Goal: Transaction & Acquisition: Book appointment/travel/reservation

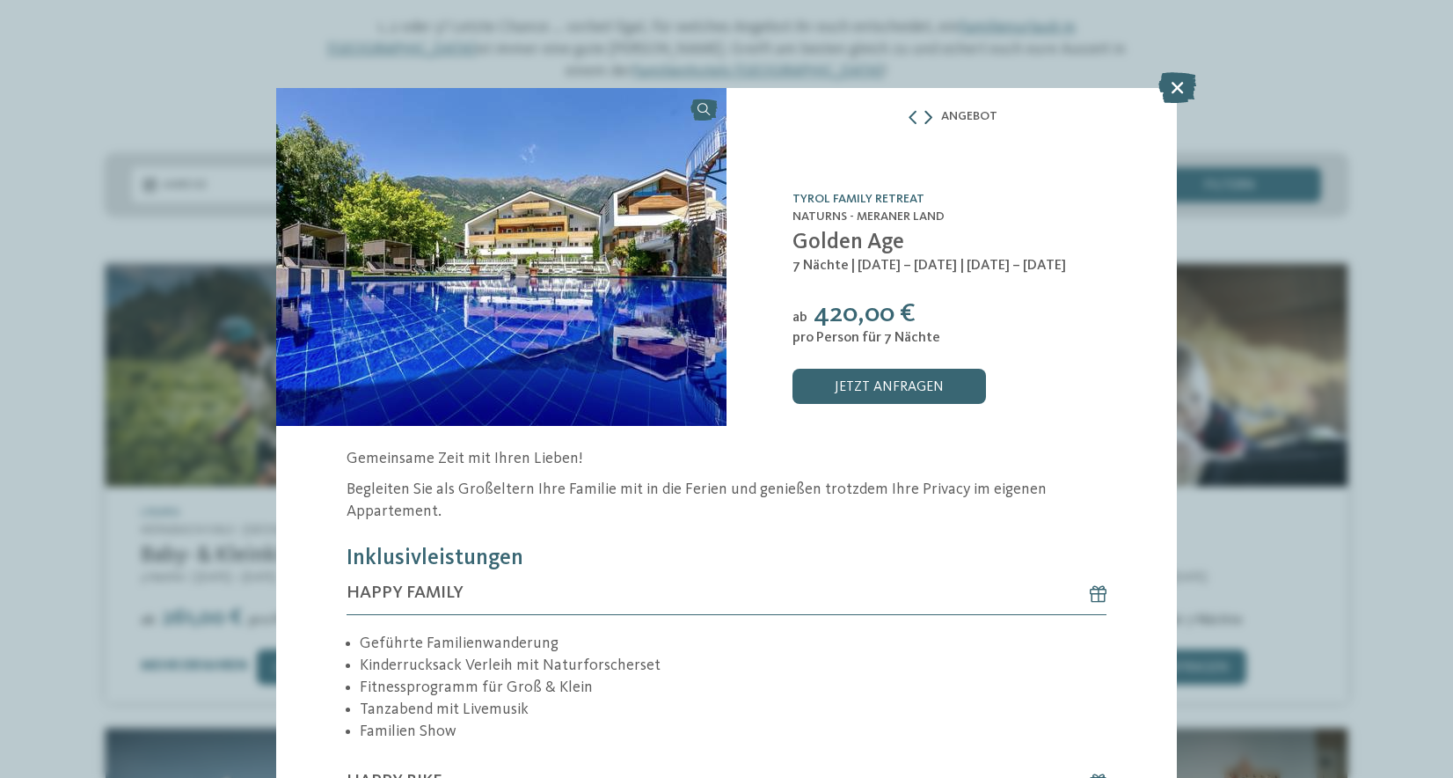
click at [925, 122] on icon at bounding box center [929, 117] width 8 height 14
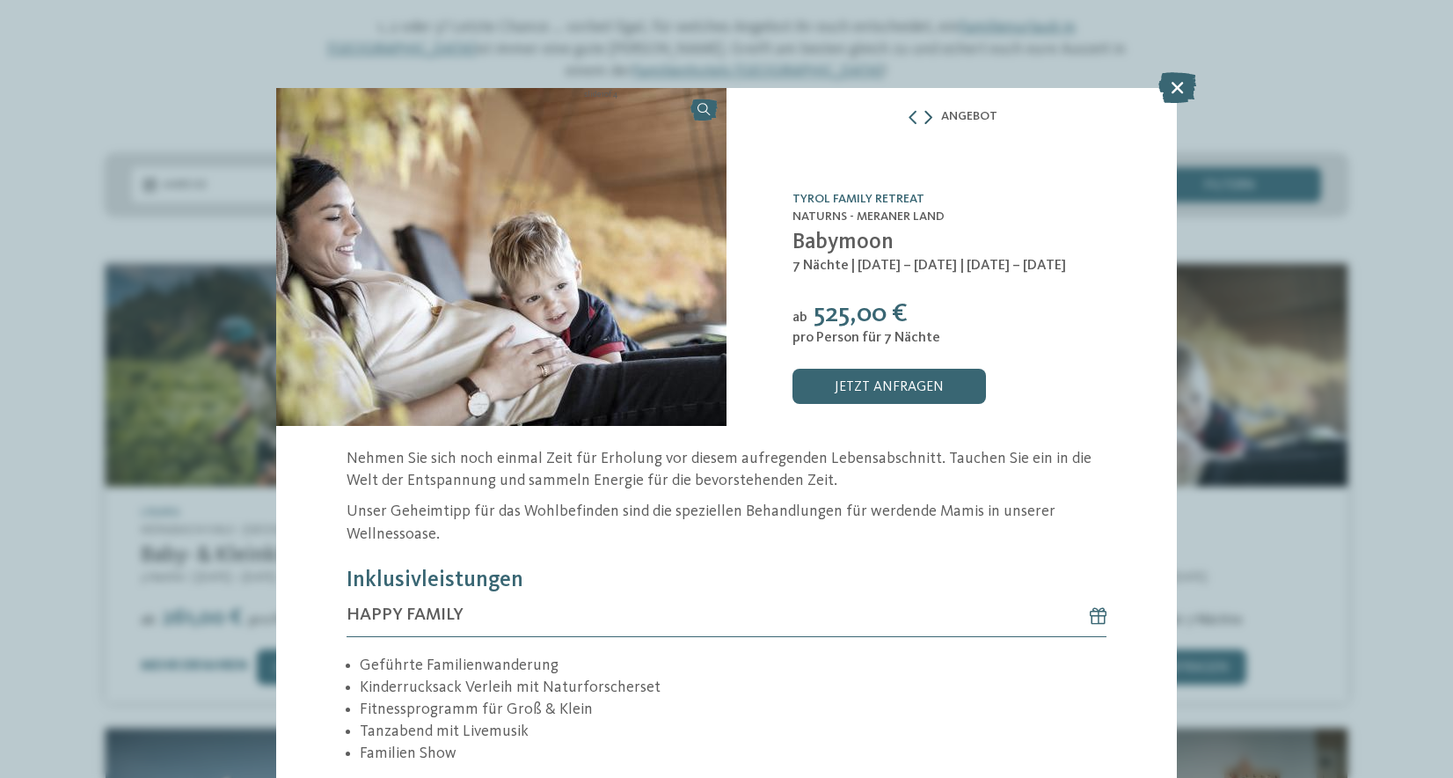
click at [925, 122] on icon at bounding box center [929, 117] width 8 height 14
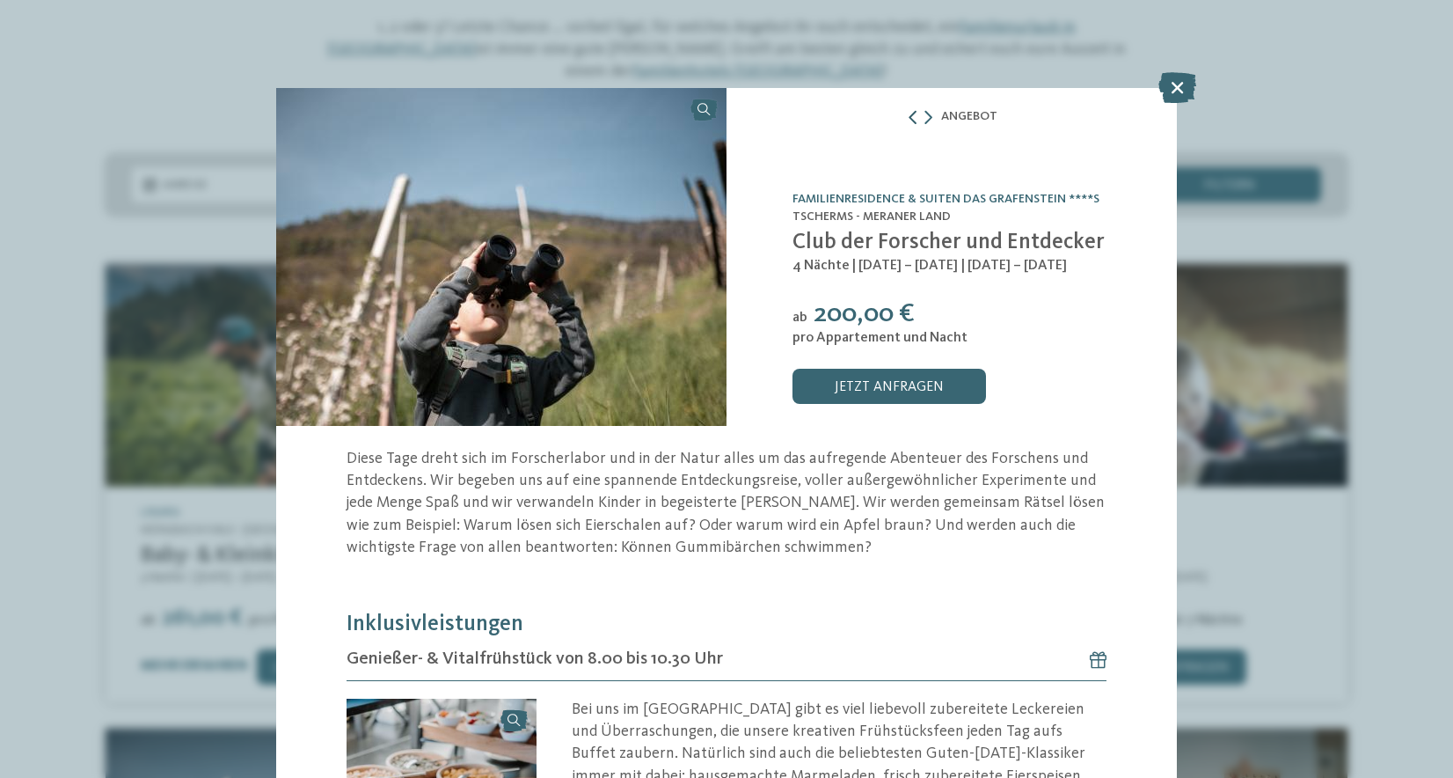
click at [906, 115] on icon at bounding box center [913, 117] width 14 height 14
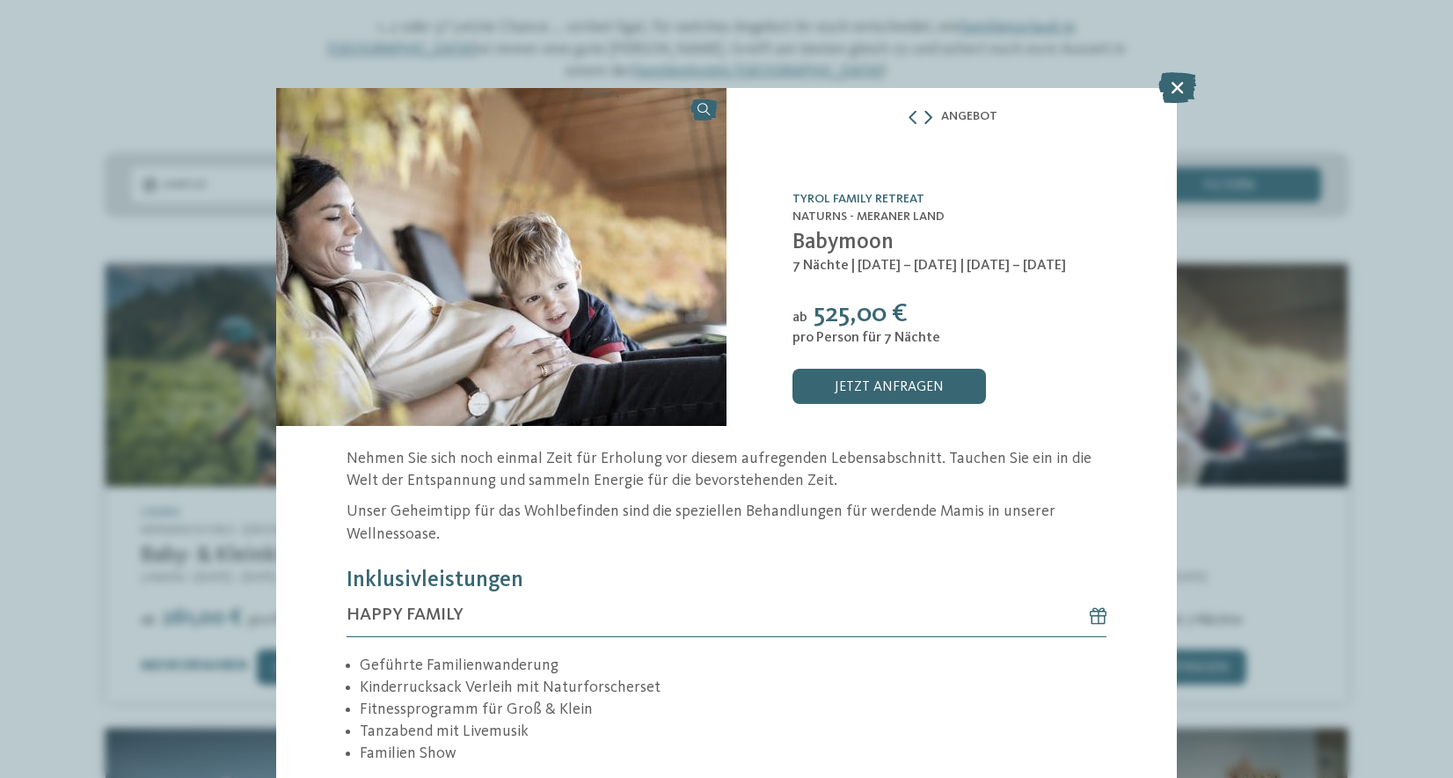
click at [925, 116] on icon at bounding box center [929, 117] width 8 height 14
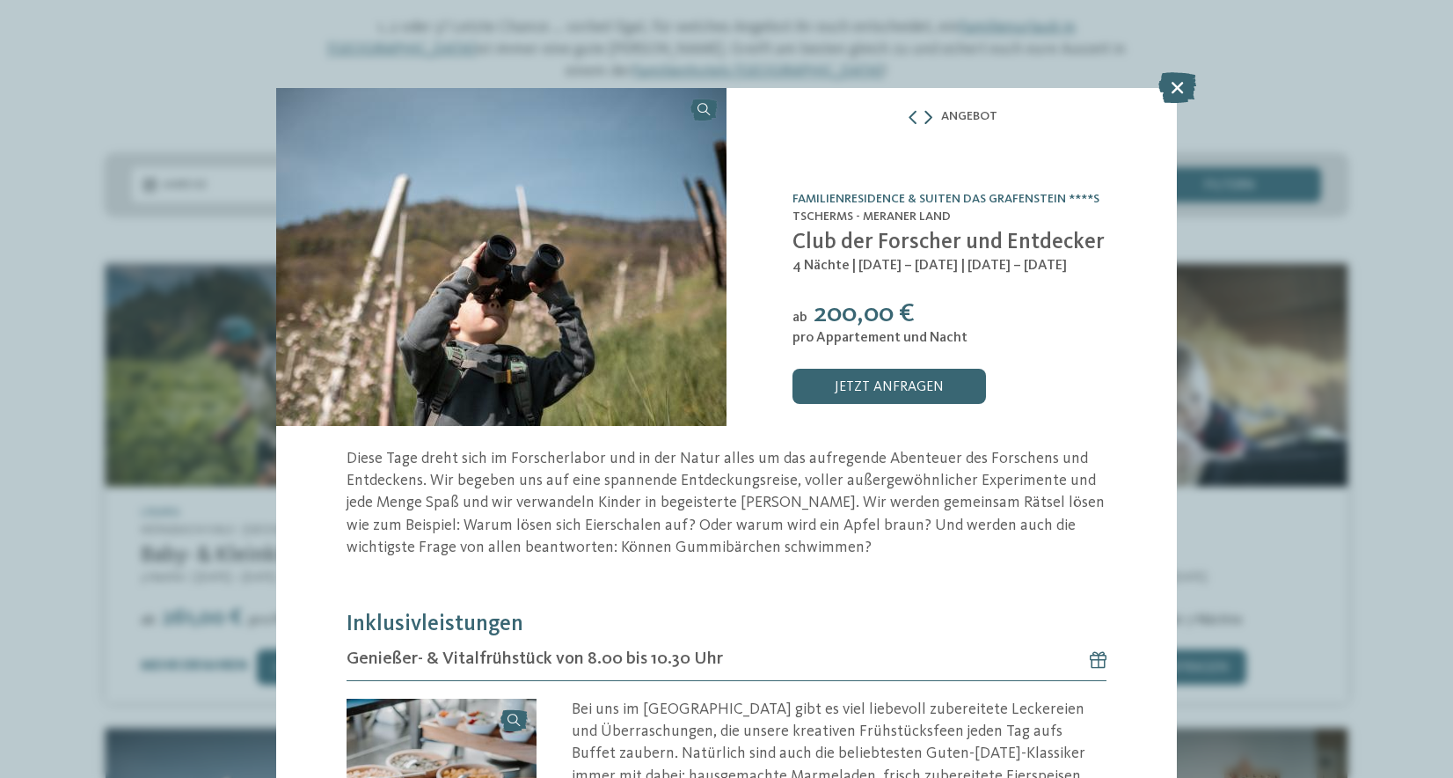
click at [925, 116] on icon at bounding box center [929, 117] width 8 height 14
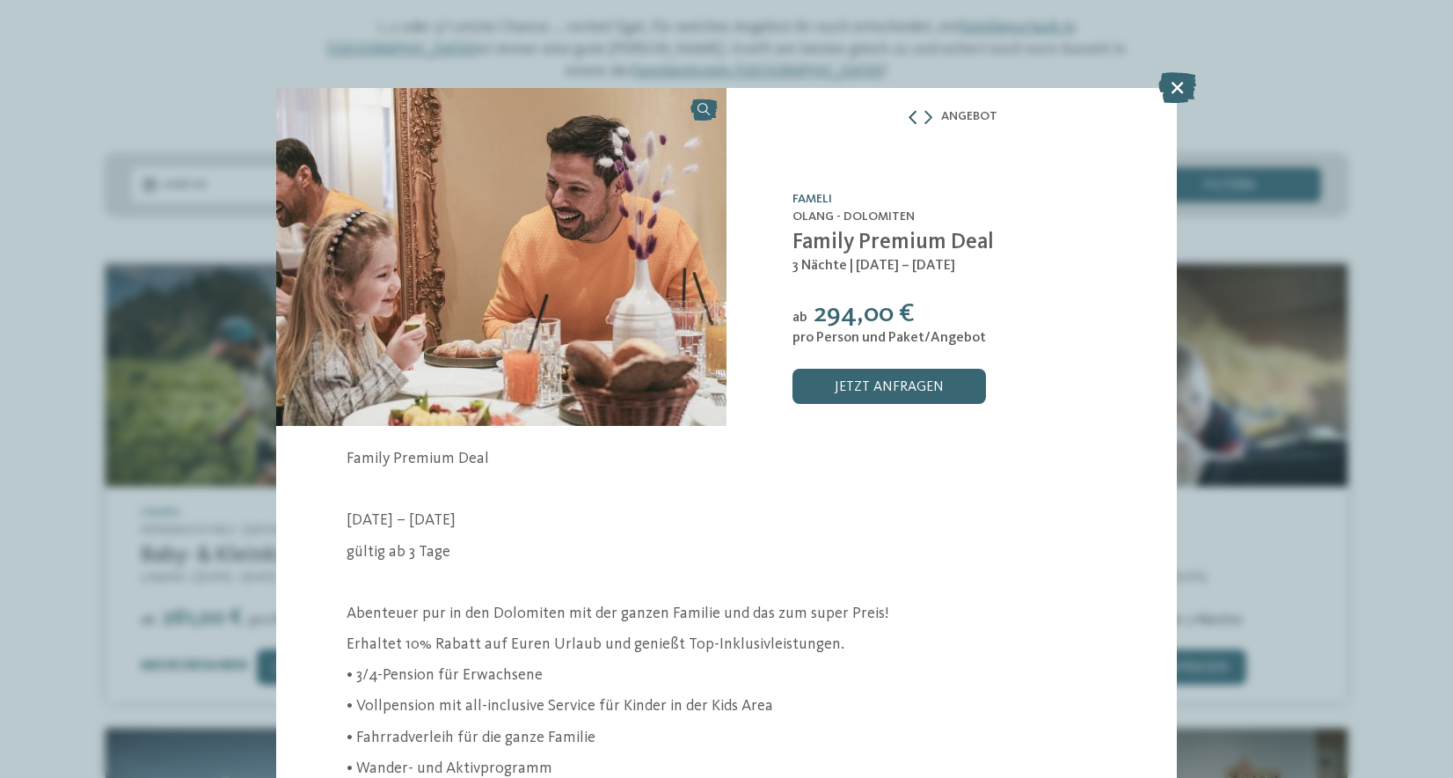
click at [908, 114] on icon at bounding box center [913, 117] width 14 height 14
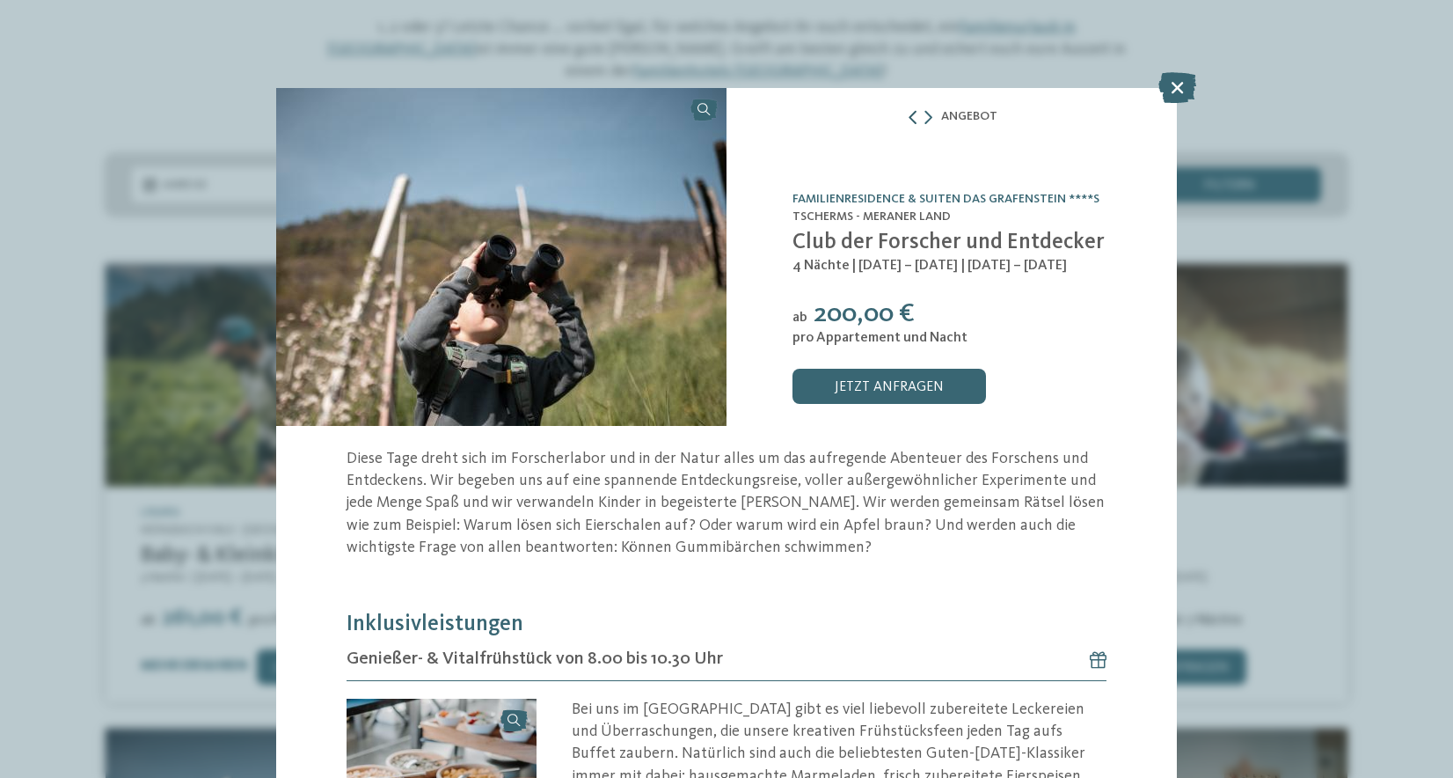
click at [908, 114] on icon at bounding box center [913, 117] width 14 height 14
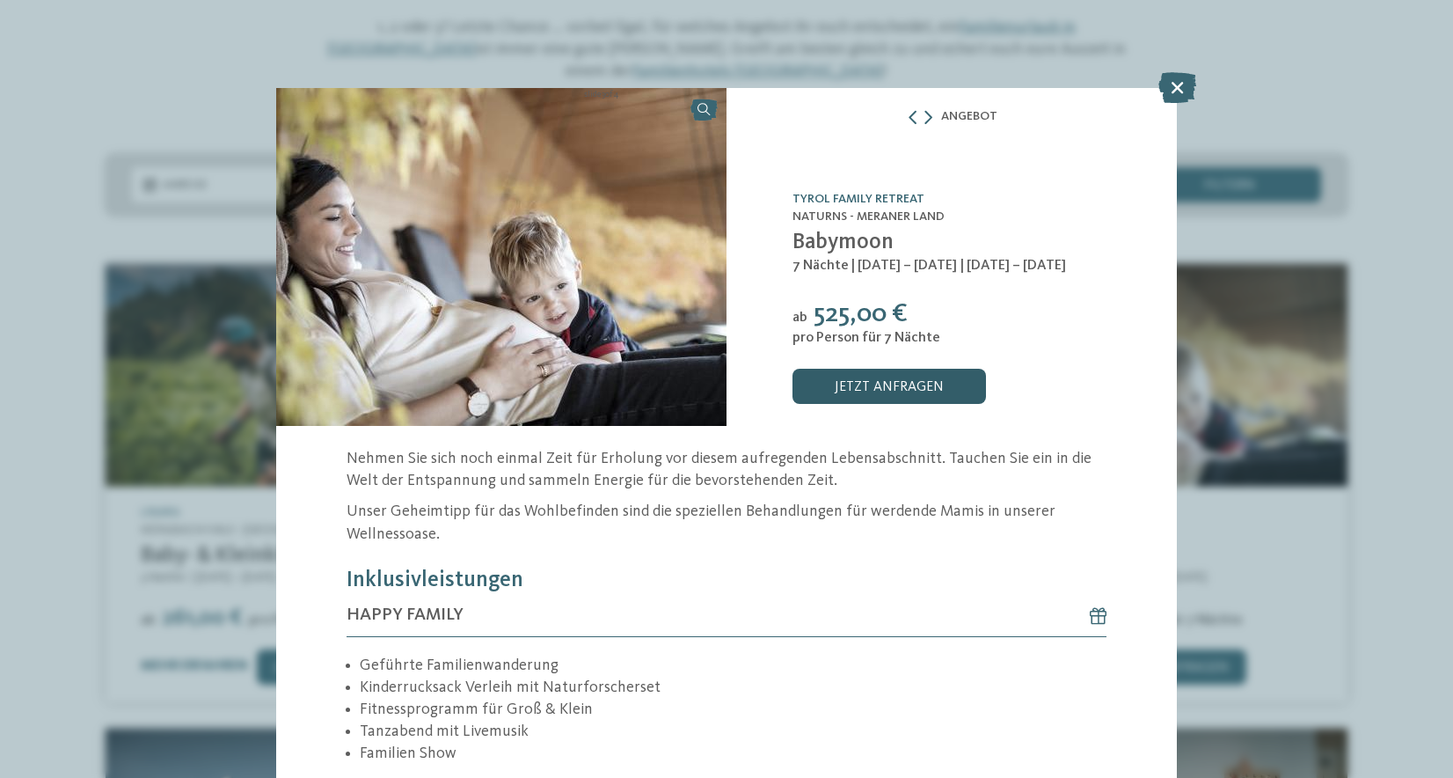
click at [891, 380] on link "jetzt anfragen" at bounding box center [890, 386] width 194 height 35
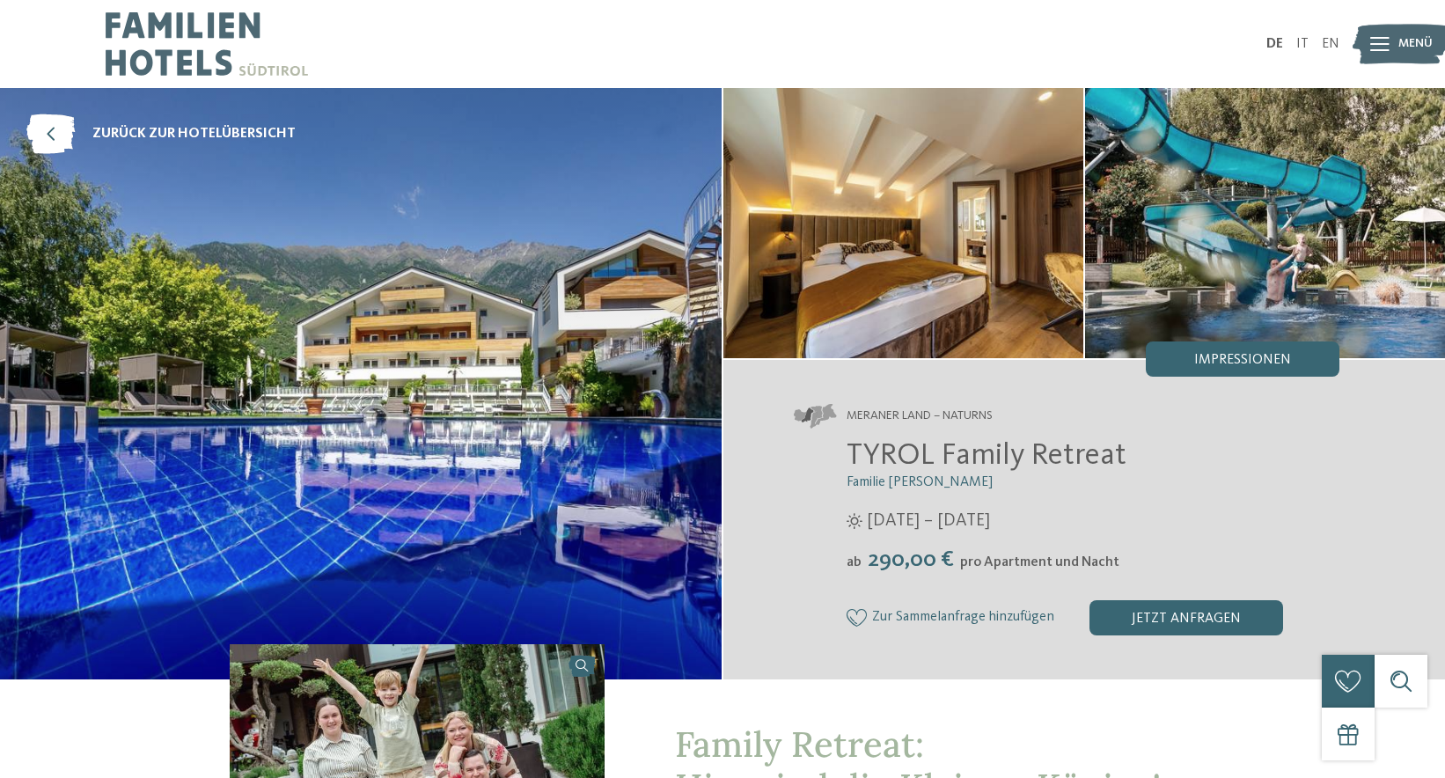
click at [416, 335] on img at bounding box center [360, 383] width 721 height 591
click at [1055, 338] on img at bounding box center [903, 223] width 360 height 270
click at [1199, 353] on span "Impressionen" at bounding box center [1242, 360] width 97 height 14
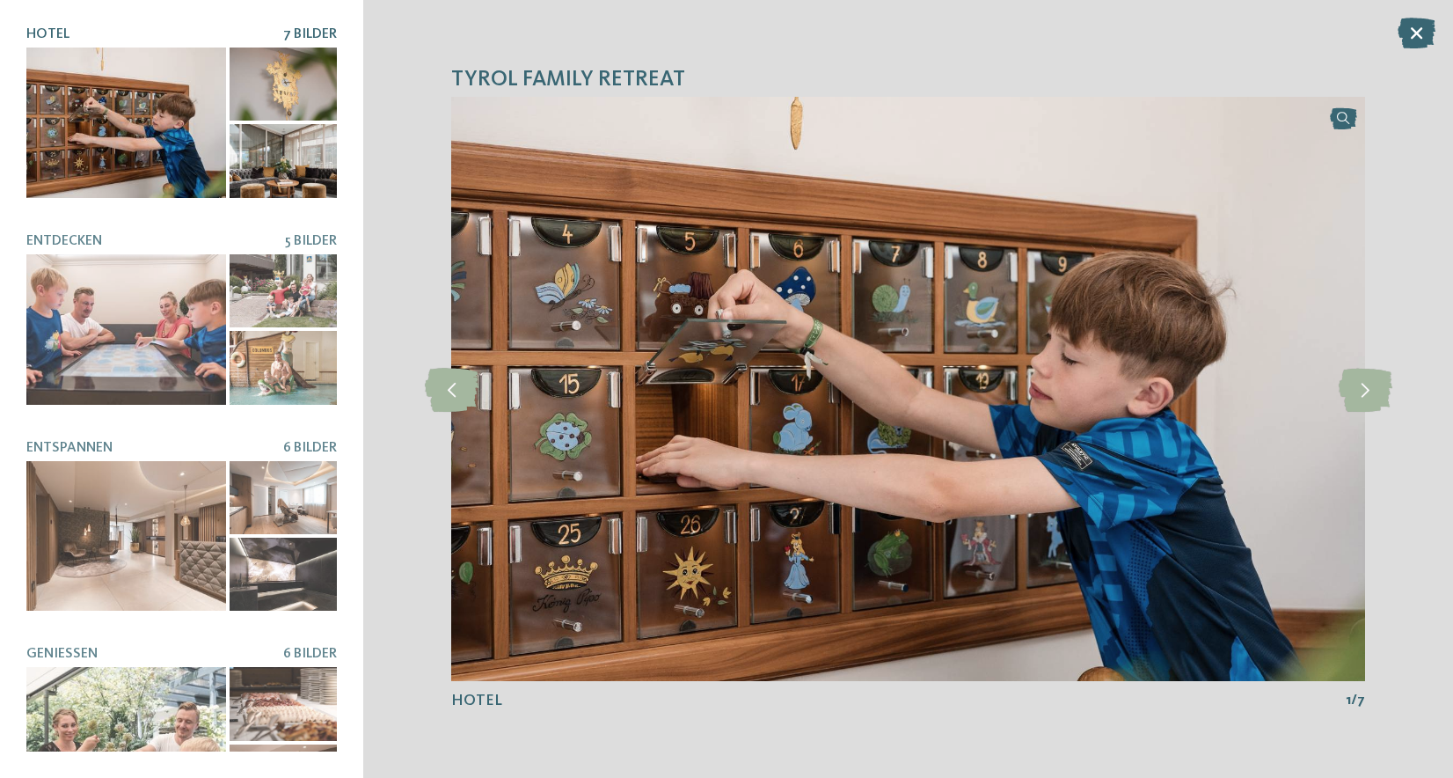
click at [221, 138] on div at bounding box center [181, 123] width 311 height 150
click at [245, 143] on div at bounding box center [283, 160] width 107 height 73
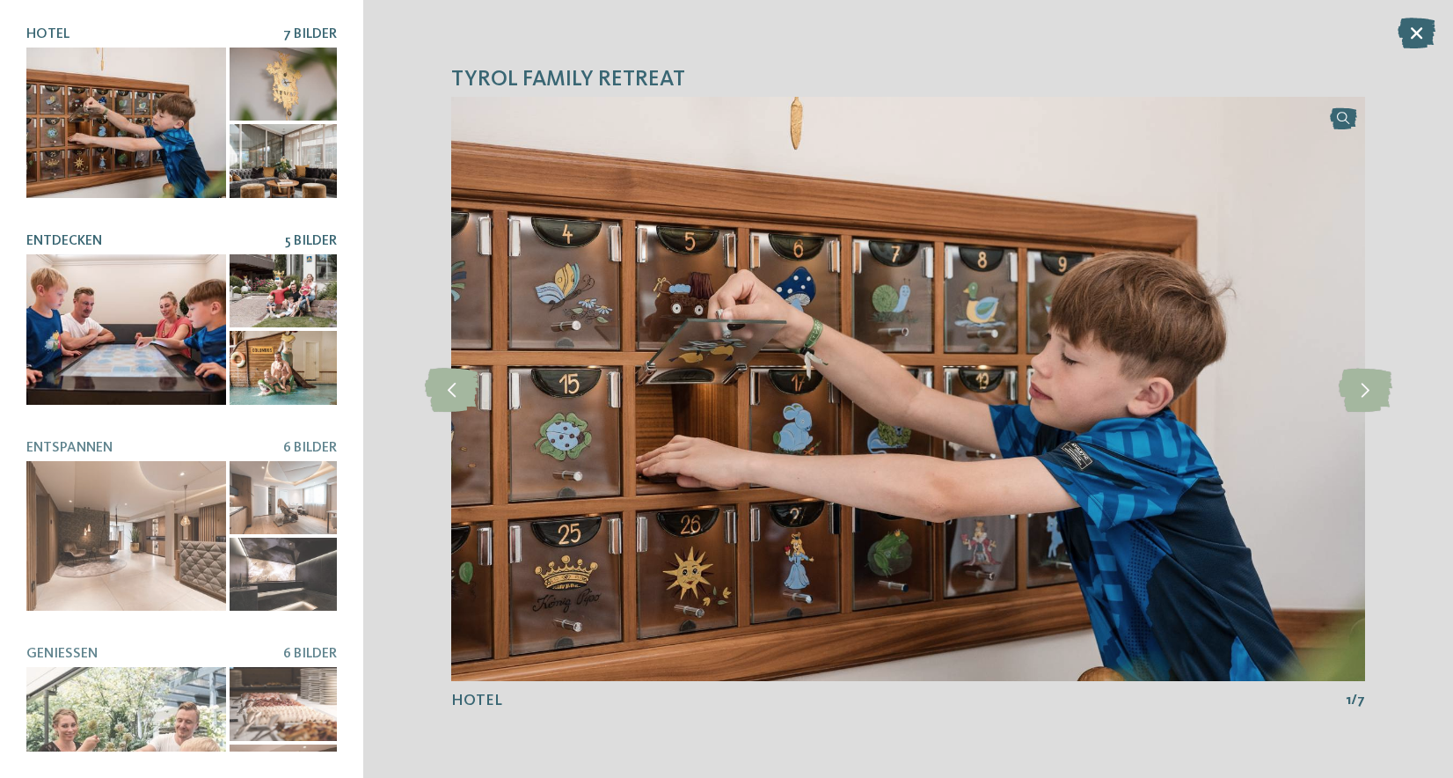
click at [132, 302] on div at bounding box center [126, 329] width 200 height 150
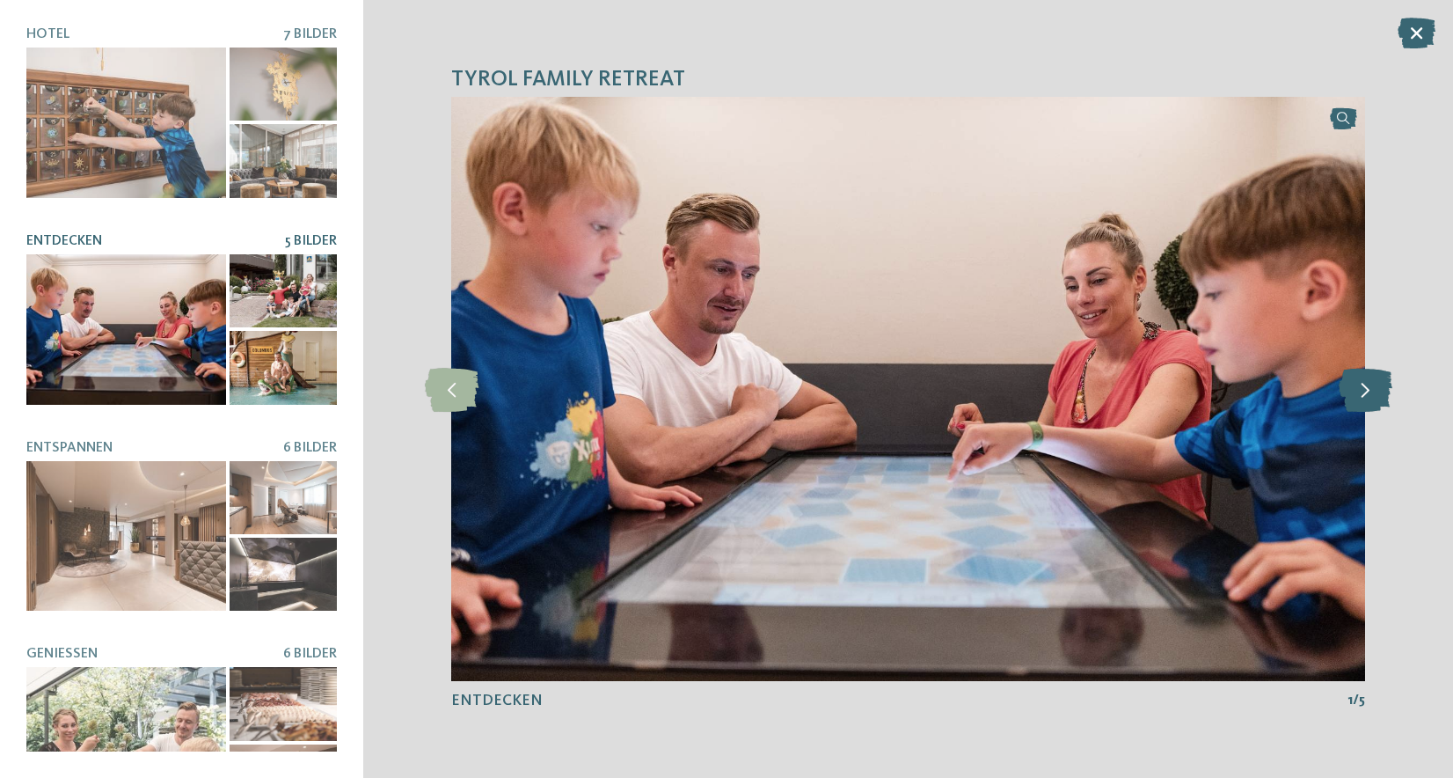
click at [1360, 398] on icon at bounding box center [1366, 389] width 54 height 44
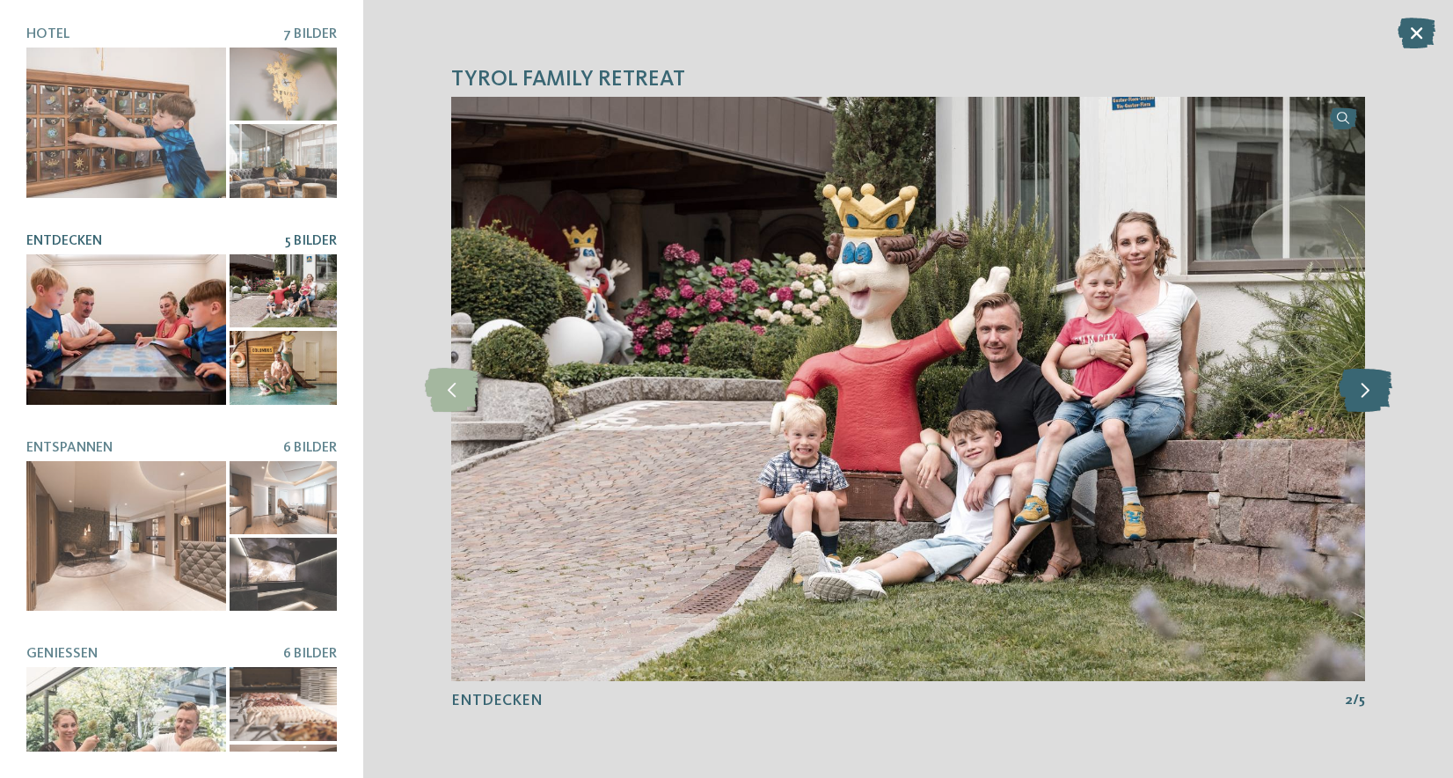
click at [1360, 398] on icon at bounding box center [1366, 389] width 54 height 44
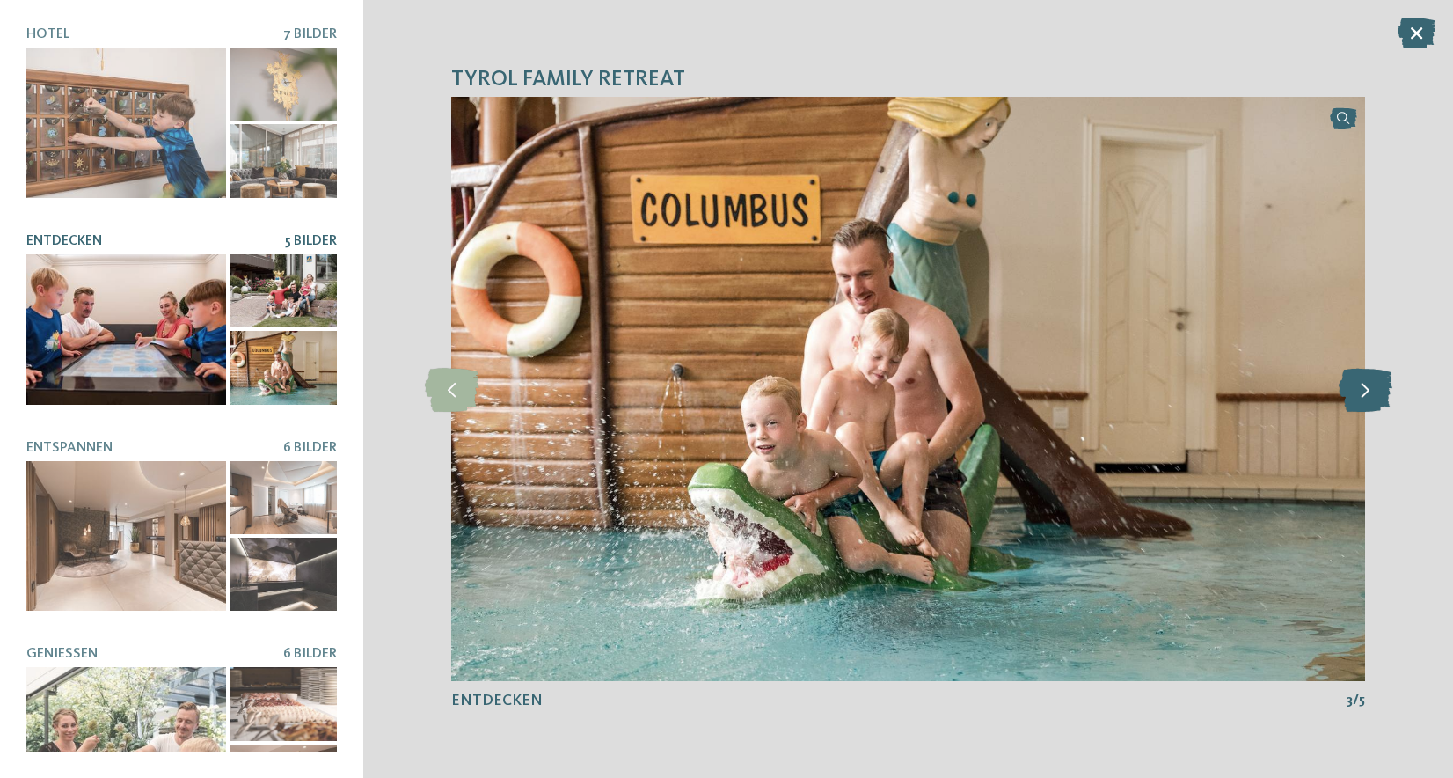
click at [1360, 398] on icon at bounding box center [1366, 389] width 54 height 44
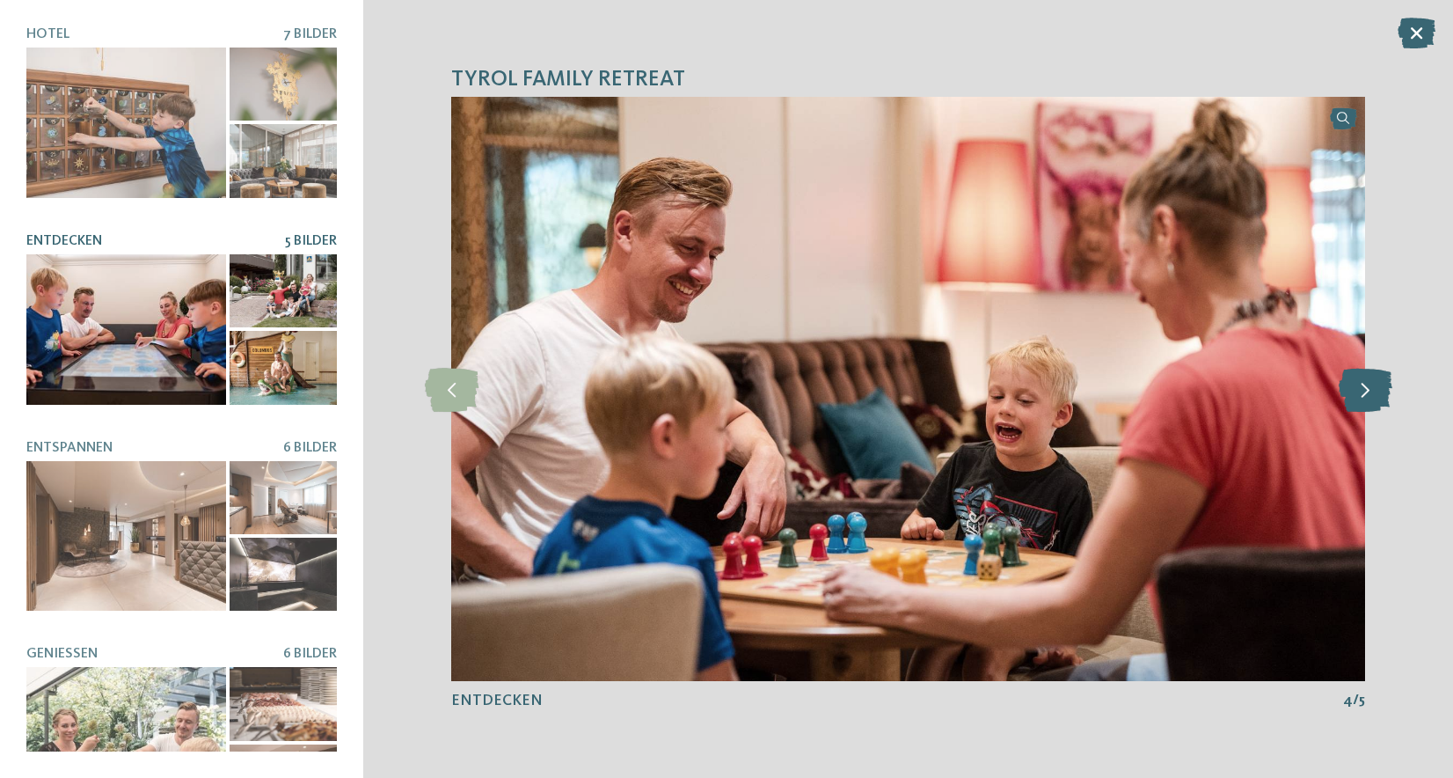
click at [1360, 398] on icon at bounding box center [1366, 389] width 54 height 44
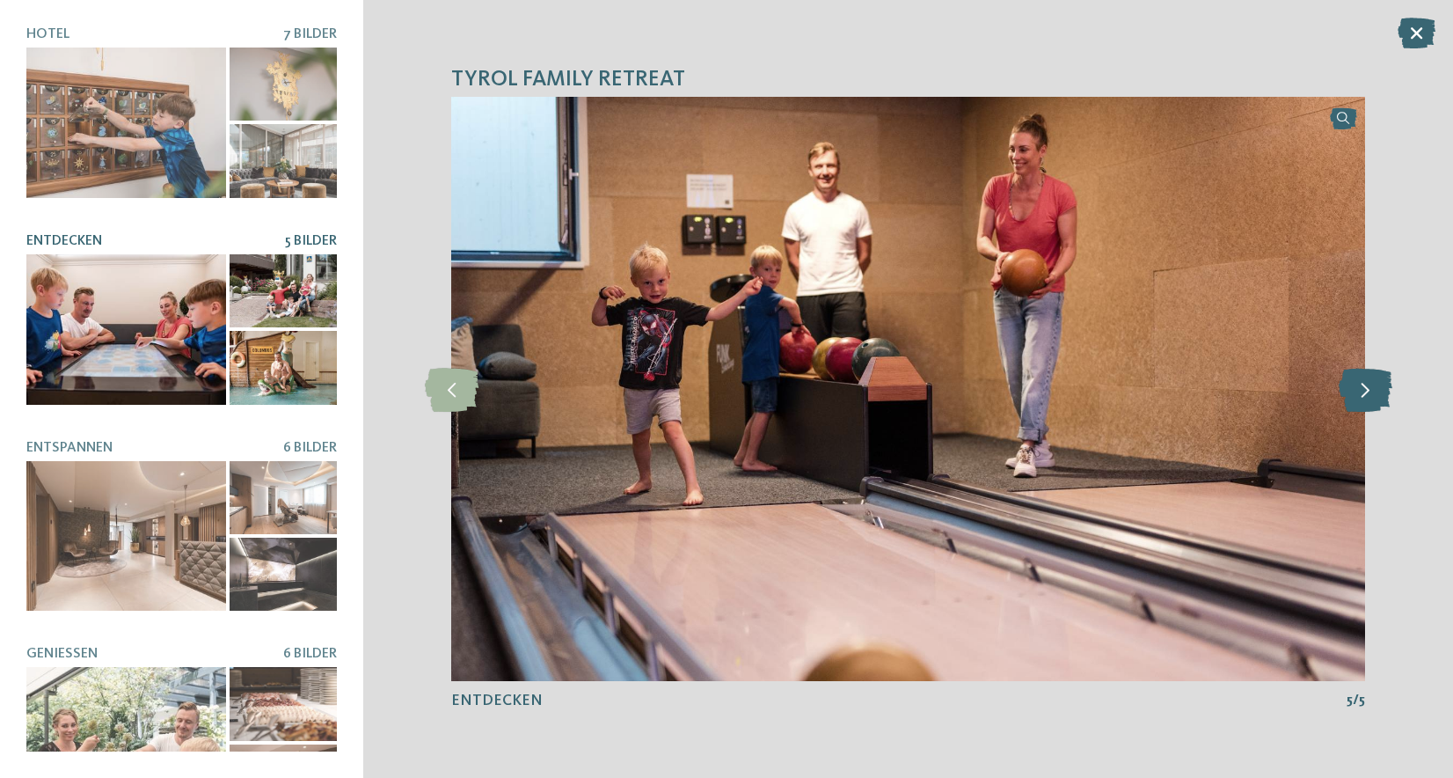
click at [1360, 398] on icon at bounding box center [1366, 389] width 54 height 44
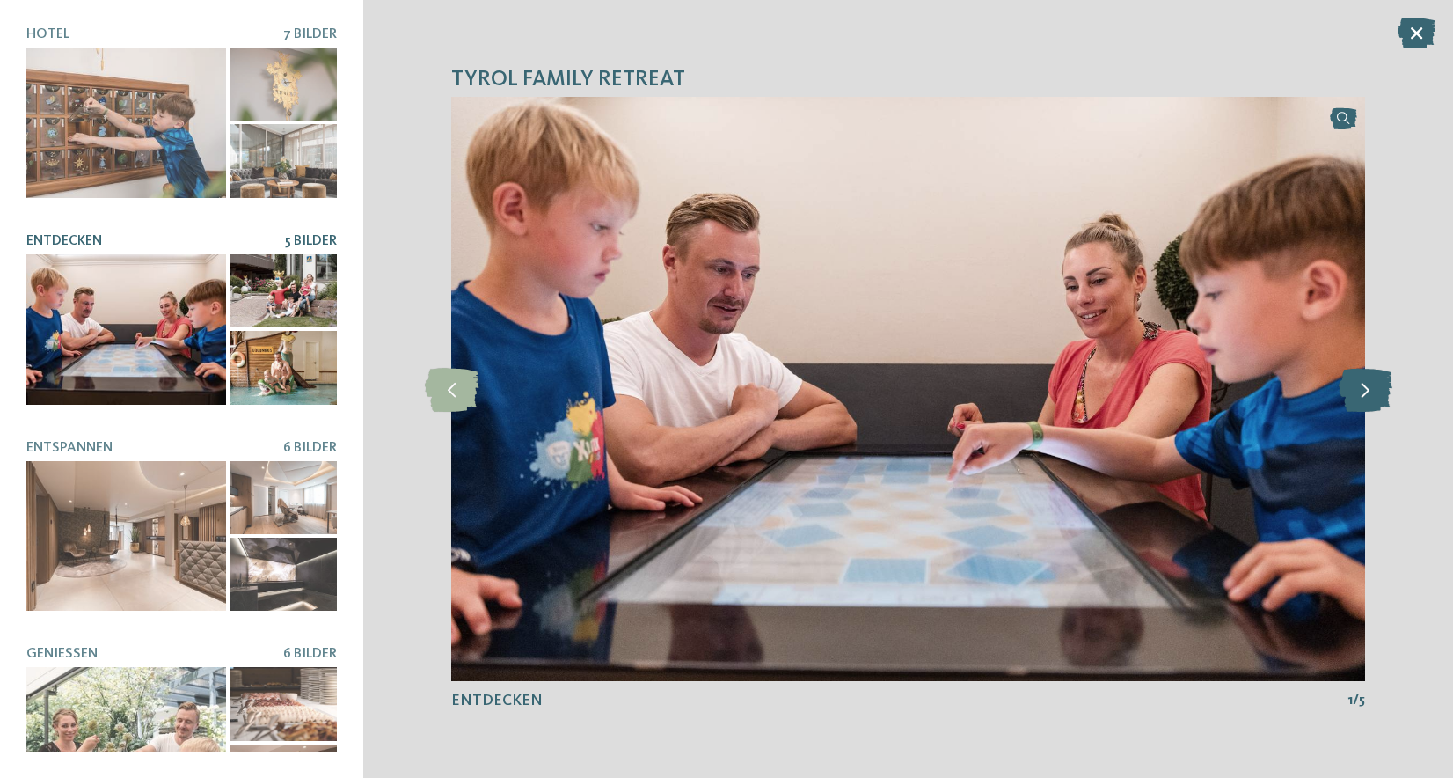
click at [1360, 398] on icon at bounding box center [1366, 389] width 54 height 44
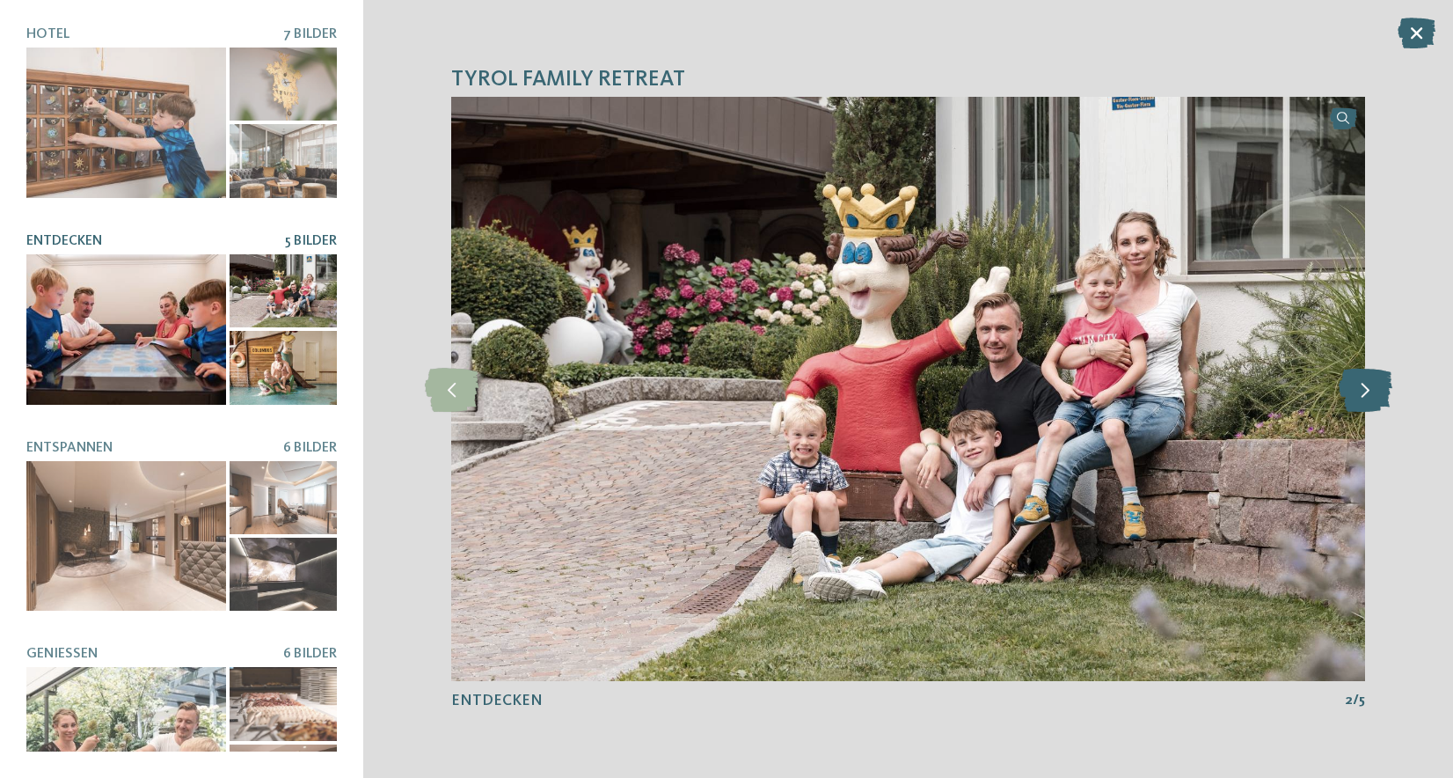
click at [1360, 398] on icon at bounding box center [1366, 389] width 54 height 44
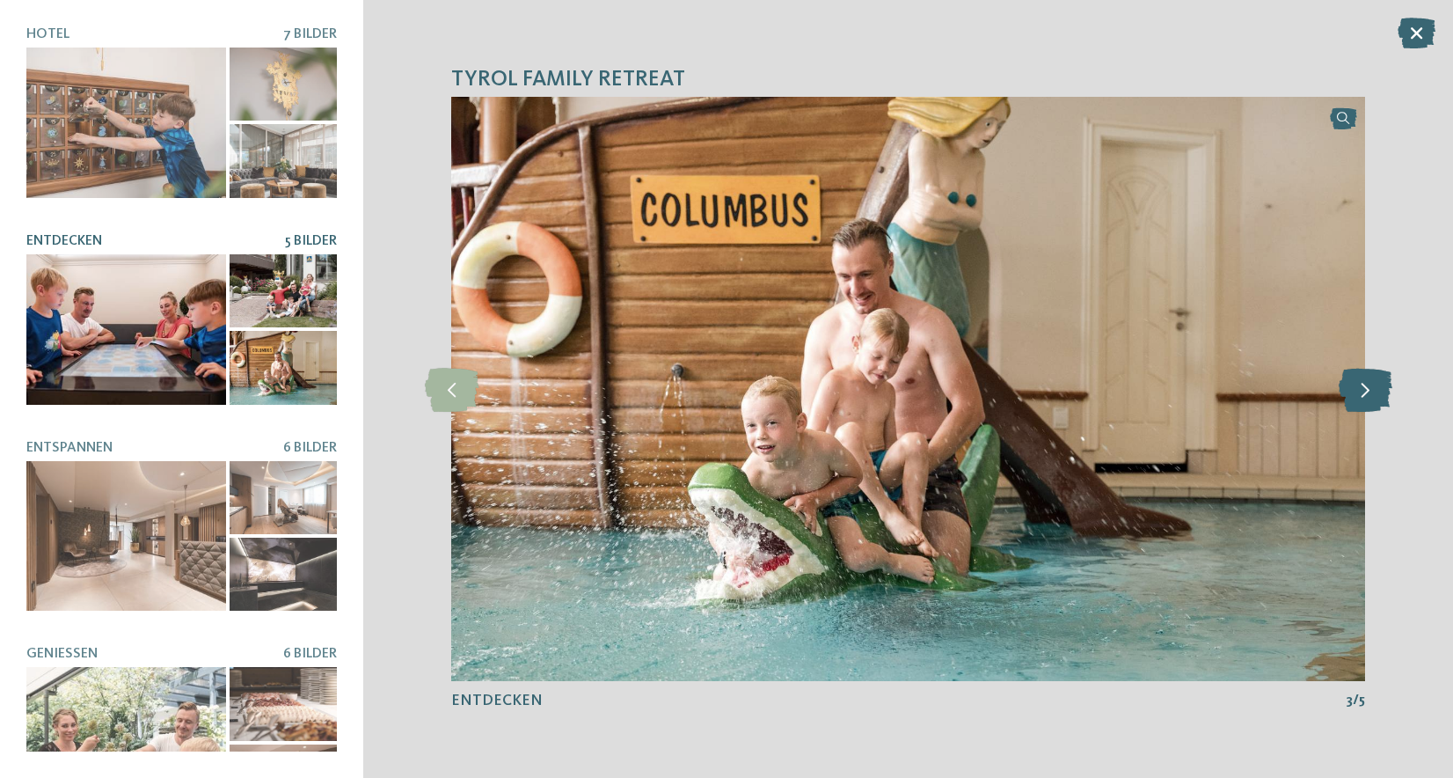
click at [1360, 398] on icon at bounding box center [1366, 389] width 54 height 44
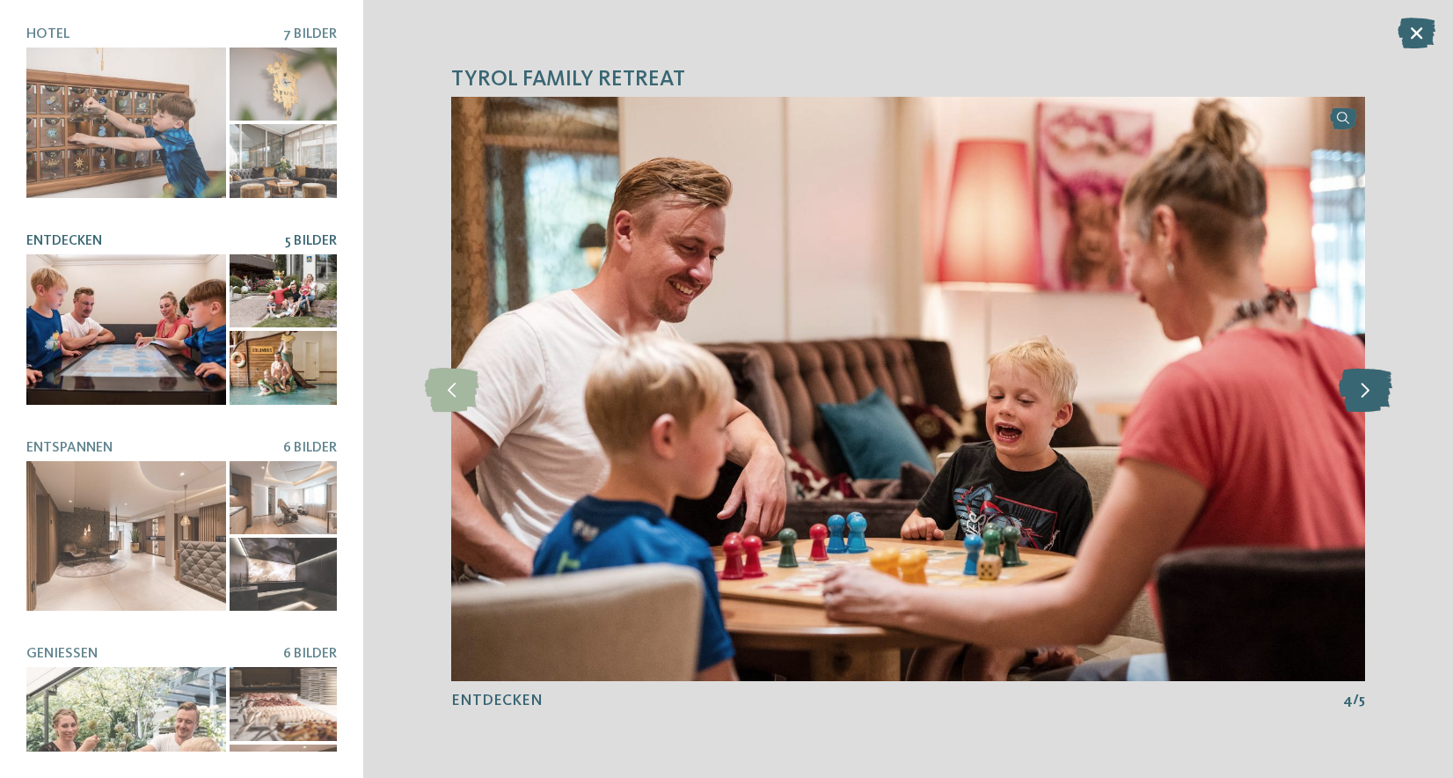
click at [1360, 398] on icon at bounding box center [1366, 389] width 54 height 44
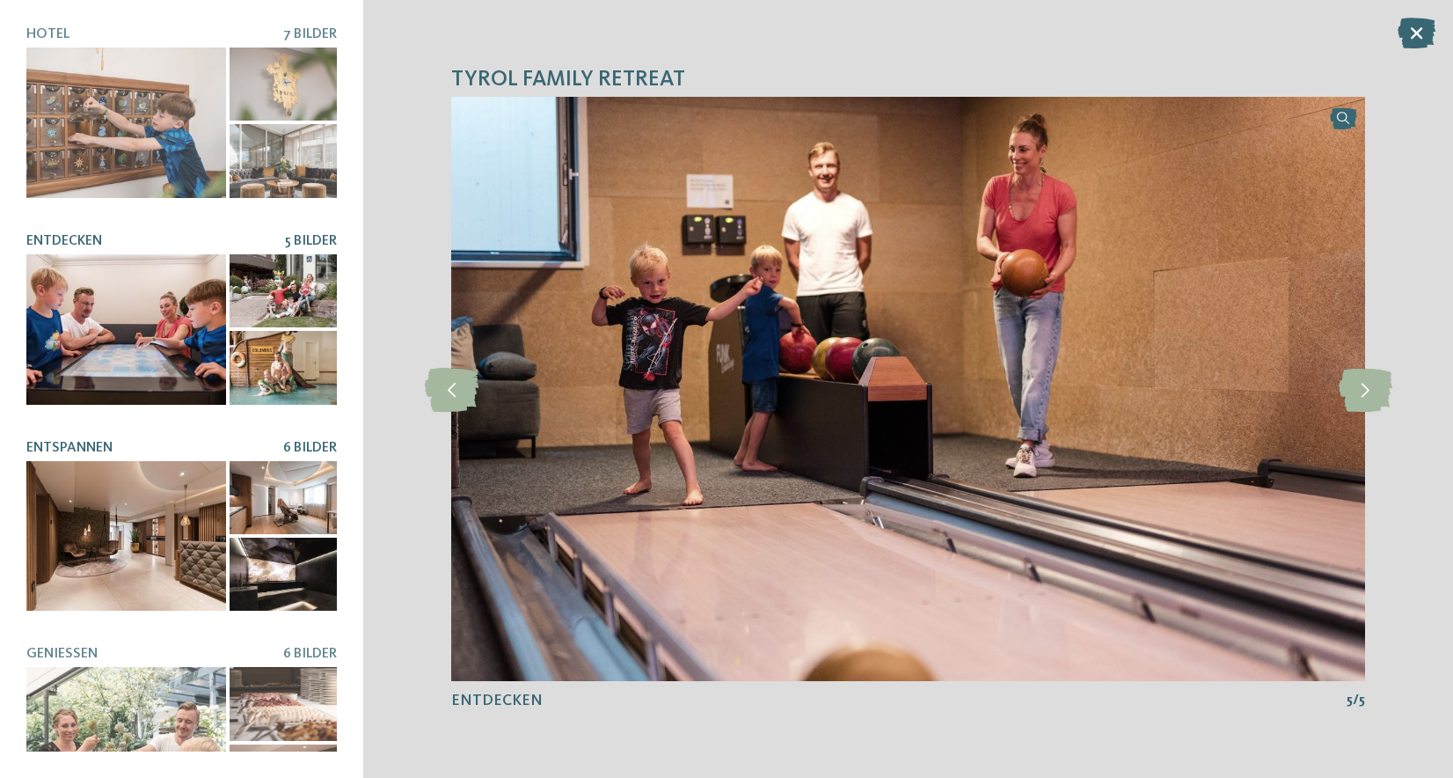
scroll to position [248, 0]
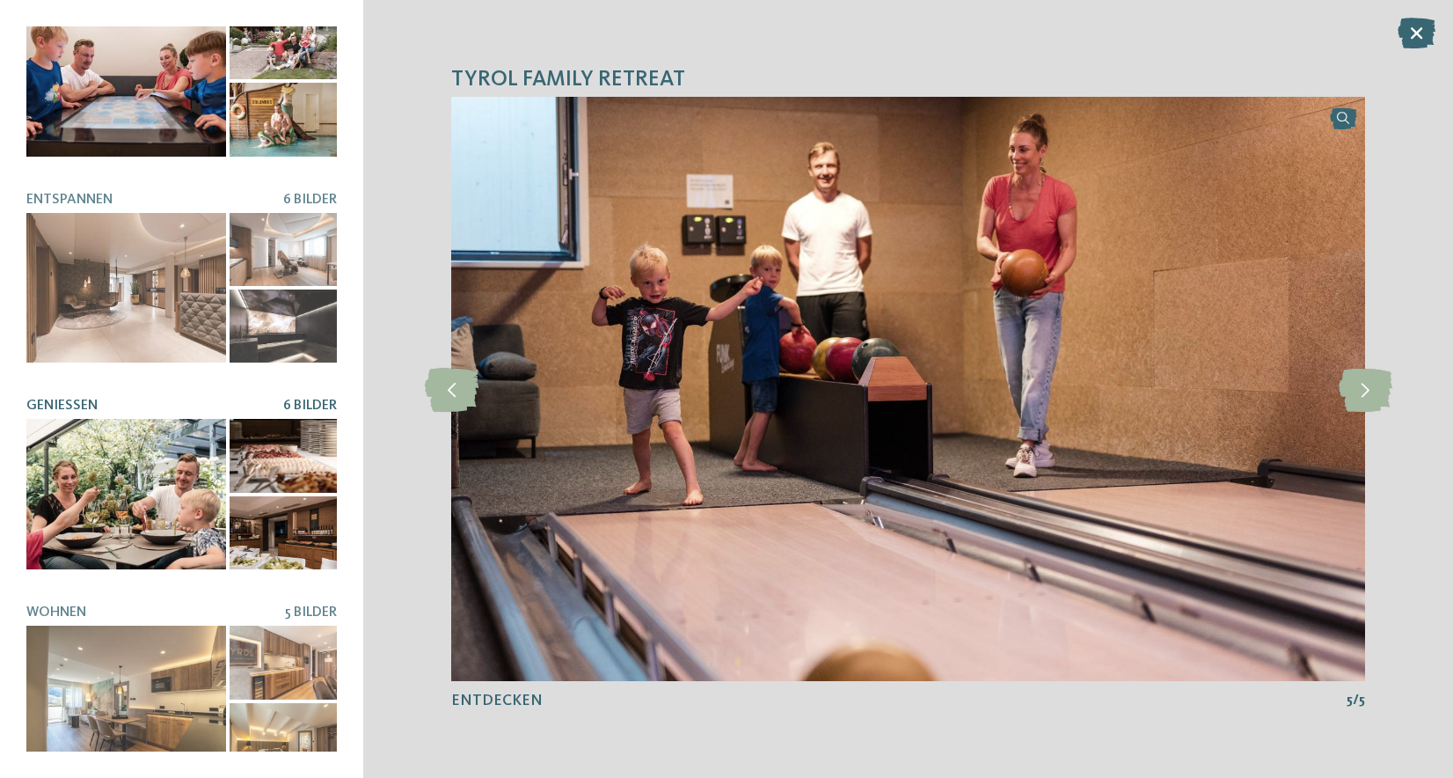
click at [173, 472] on div at bounding box center [126, 494] width 200 height 150
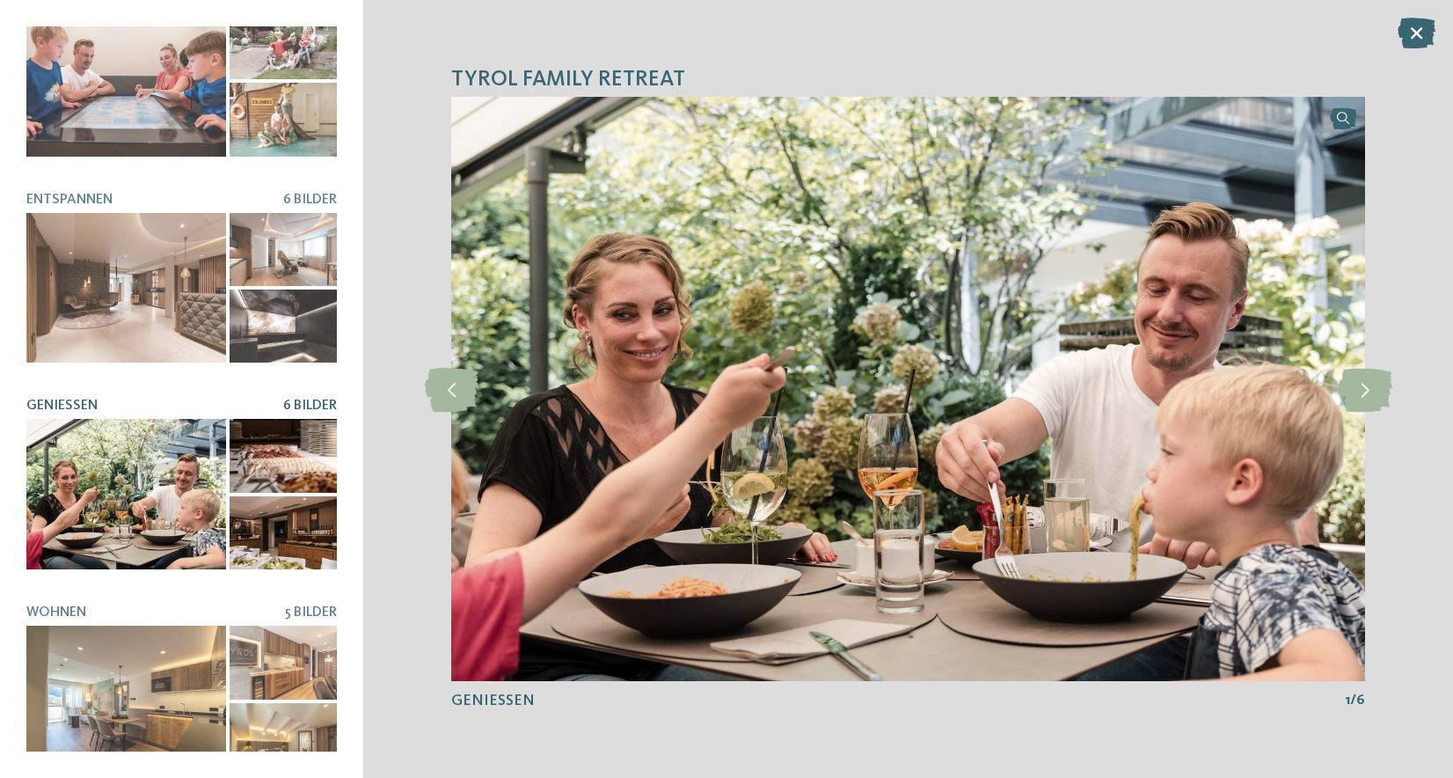
click at [1401, 399] on div "TYROL Family Retreat slide 1 of 7" at bounding box center [908, 389] width 1090 height 778
click at [1386, 401] on icon at bounding box center [1366, 389] width 54 height 44
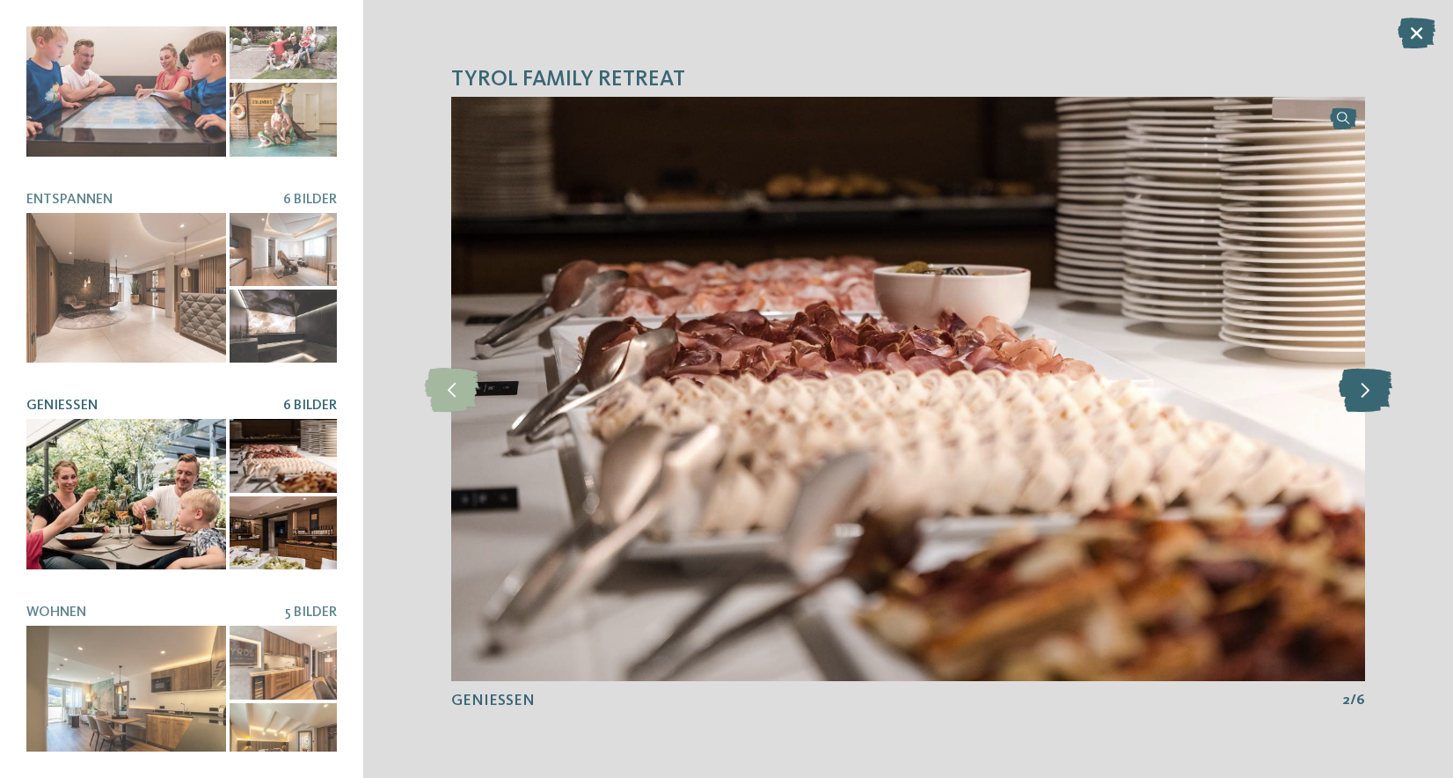
click at [1373, 399] on icon at bounding box center [1366, 389] width 54 height 44
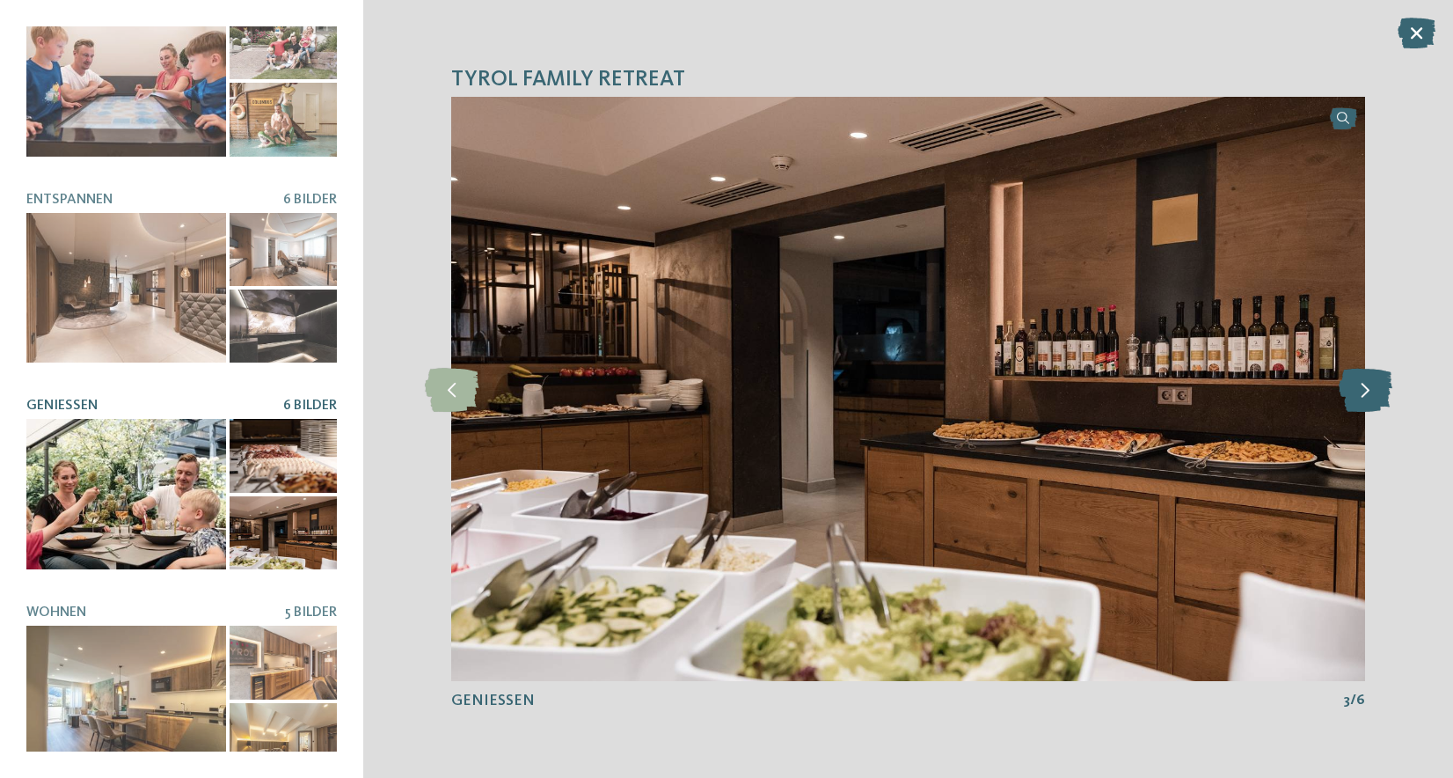
click at [1373, 399] on icon at bounding box center [1366, 389] width 54 height 44
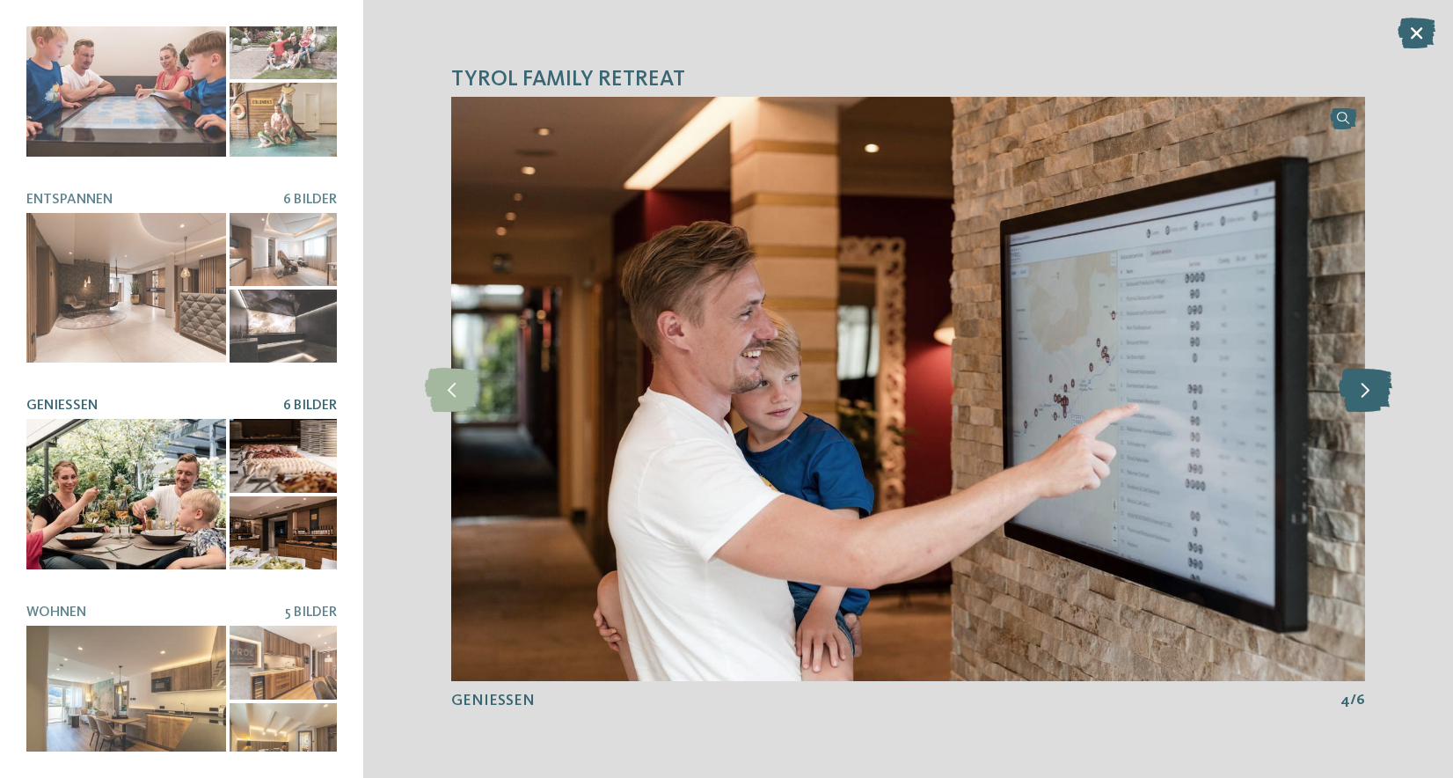
click at [1373, 399] on icon at bounding box center [1366, 389] width 54 height 44
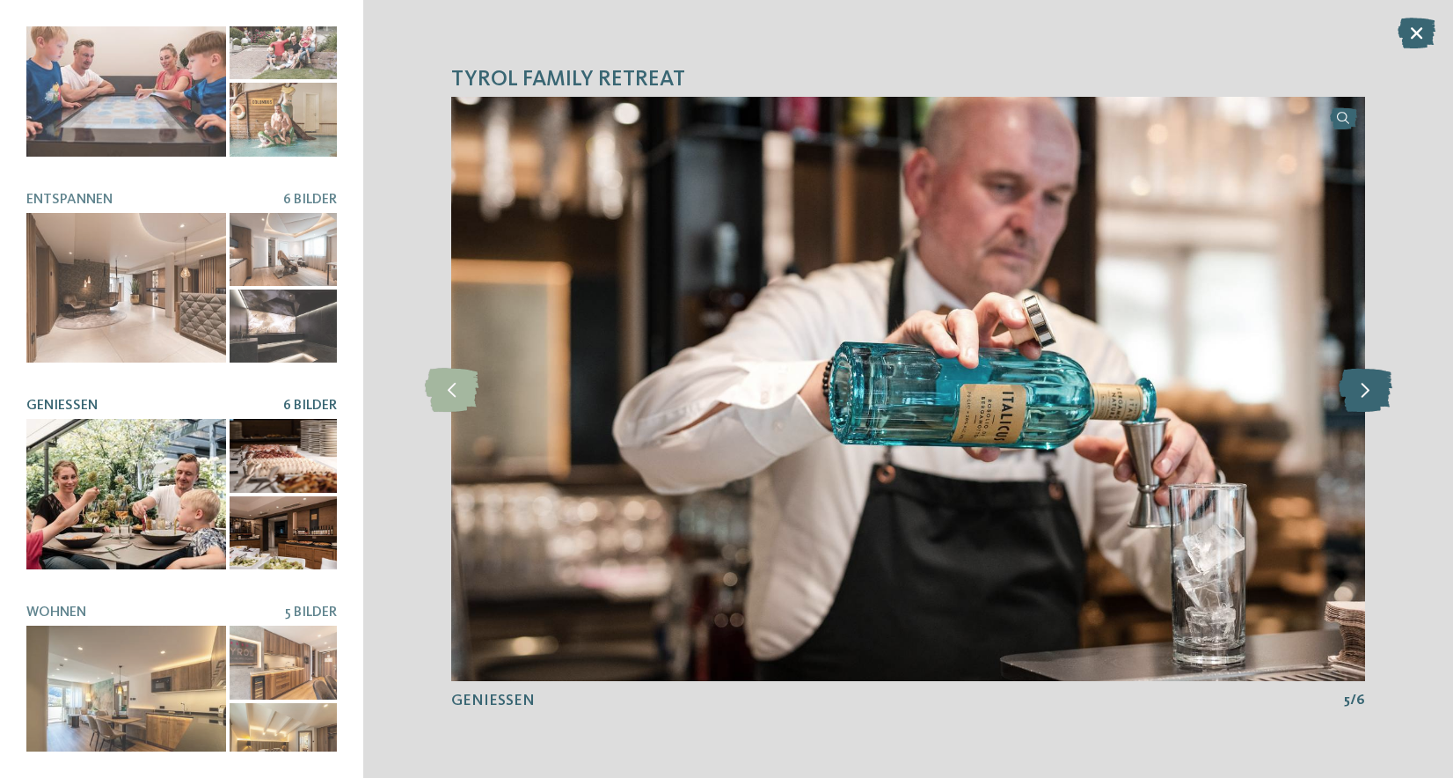
click at [1373, 399] on icon at bounding box center [1366, 389] width 54 height 44
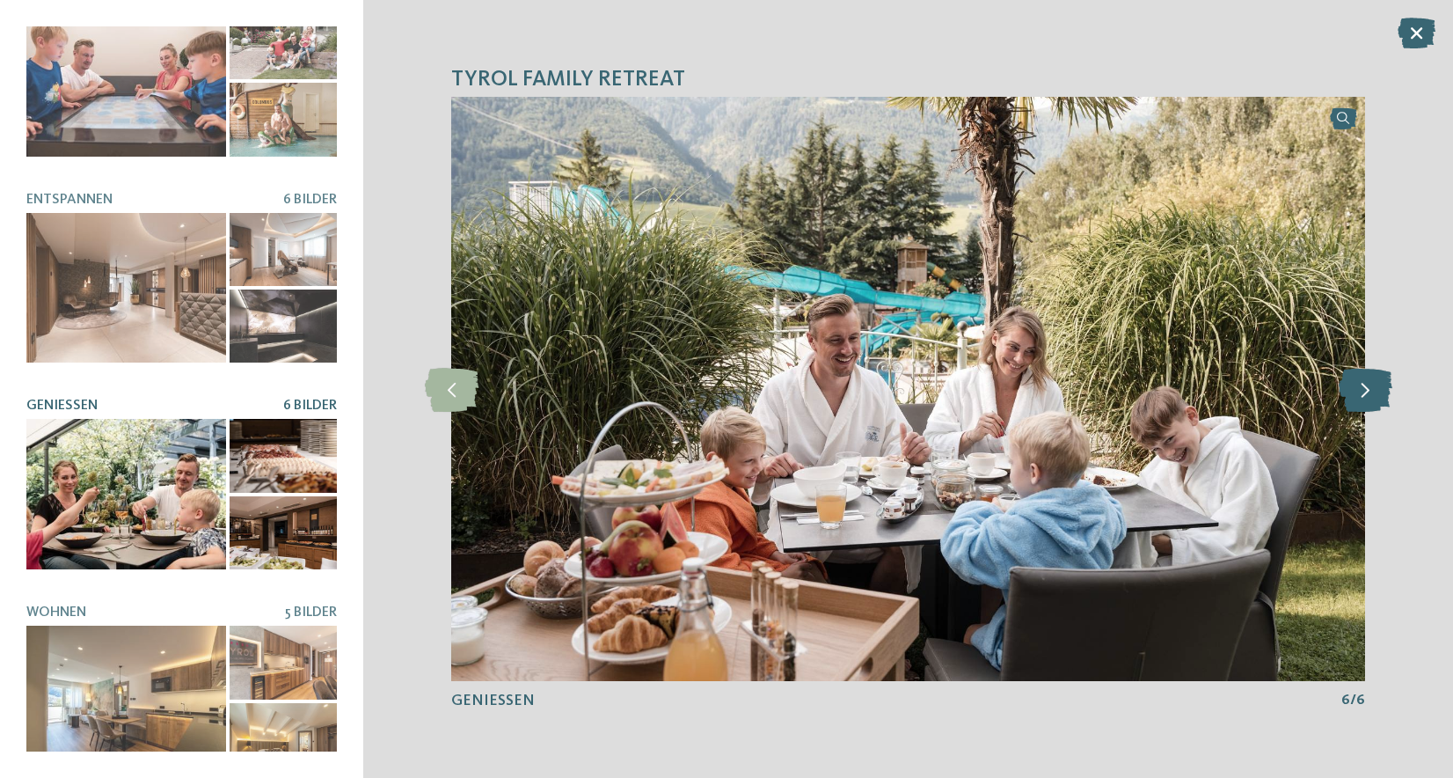
click at [1373, 399] on icon at bounding box center [1366, 389] width 54 height 44
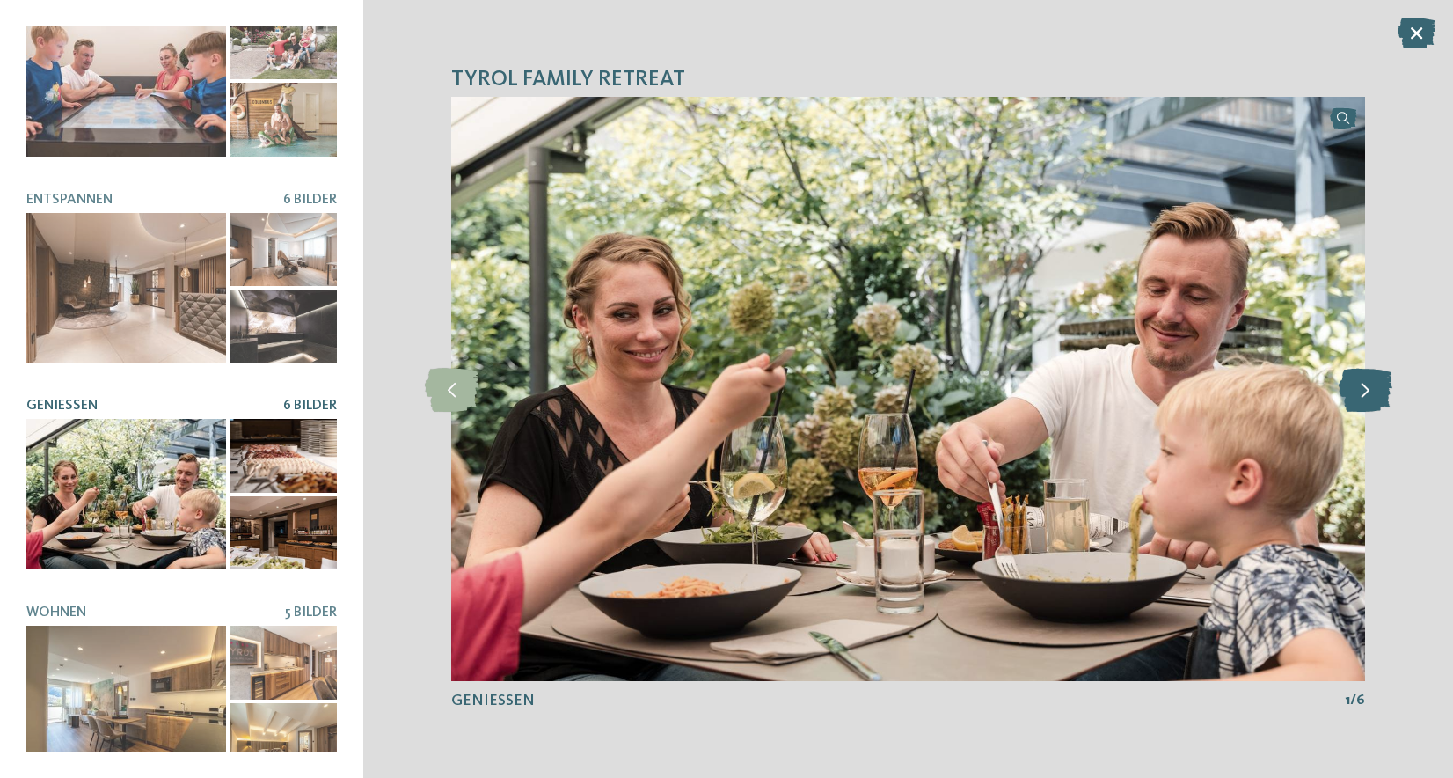
click at [1373, 399] on icon at bounding box center [1366, 389] width 54 height 44
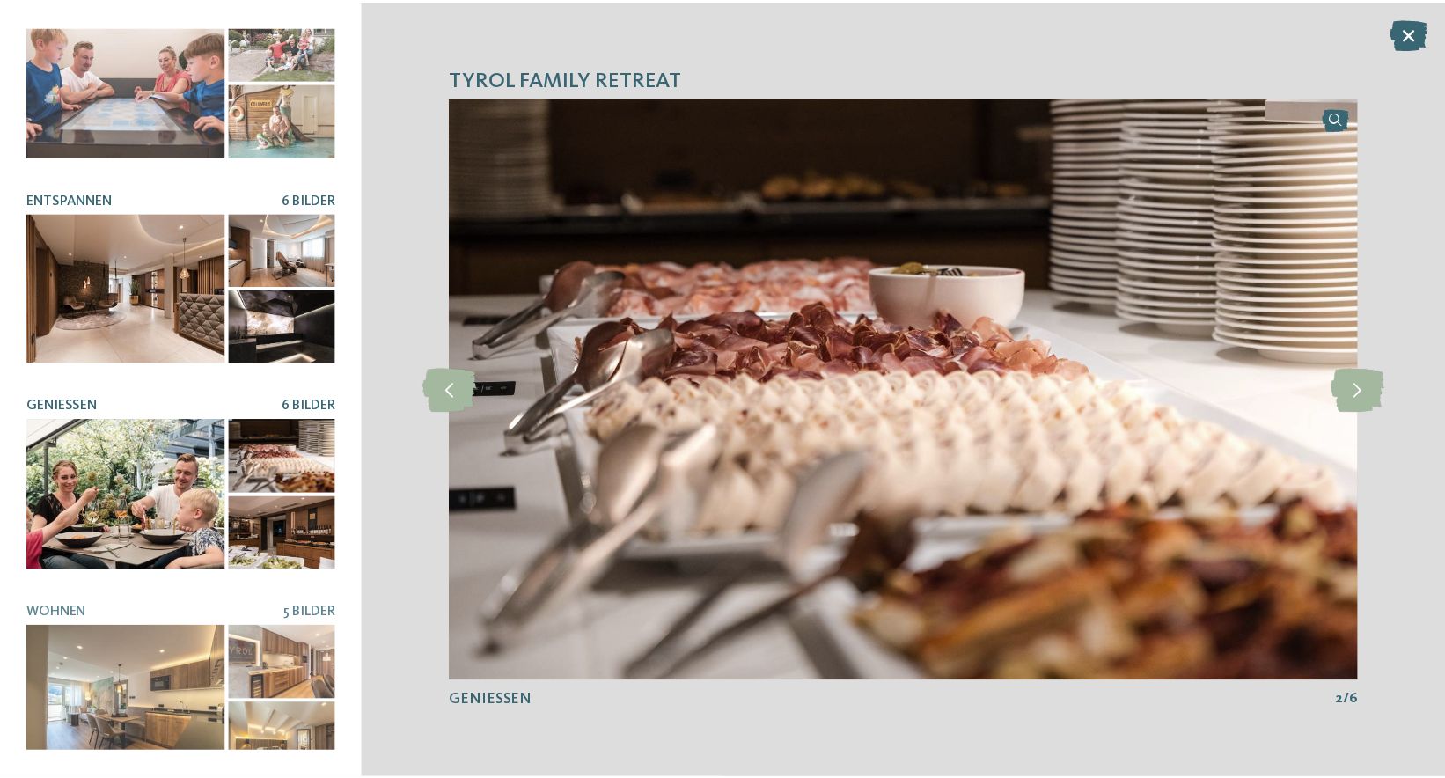
scroll to position [0, 0]
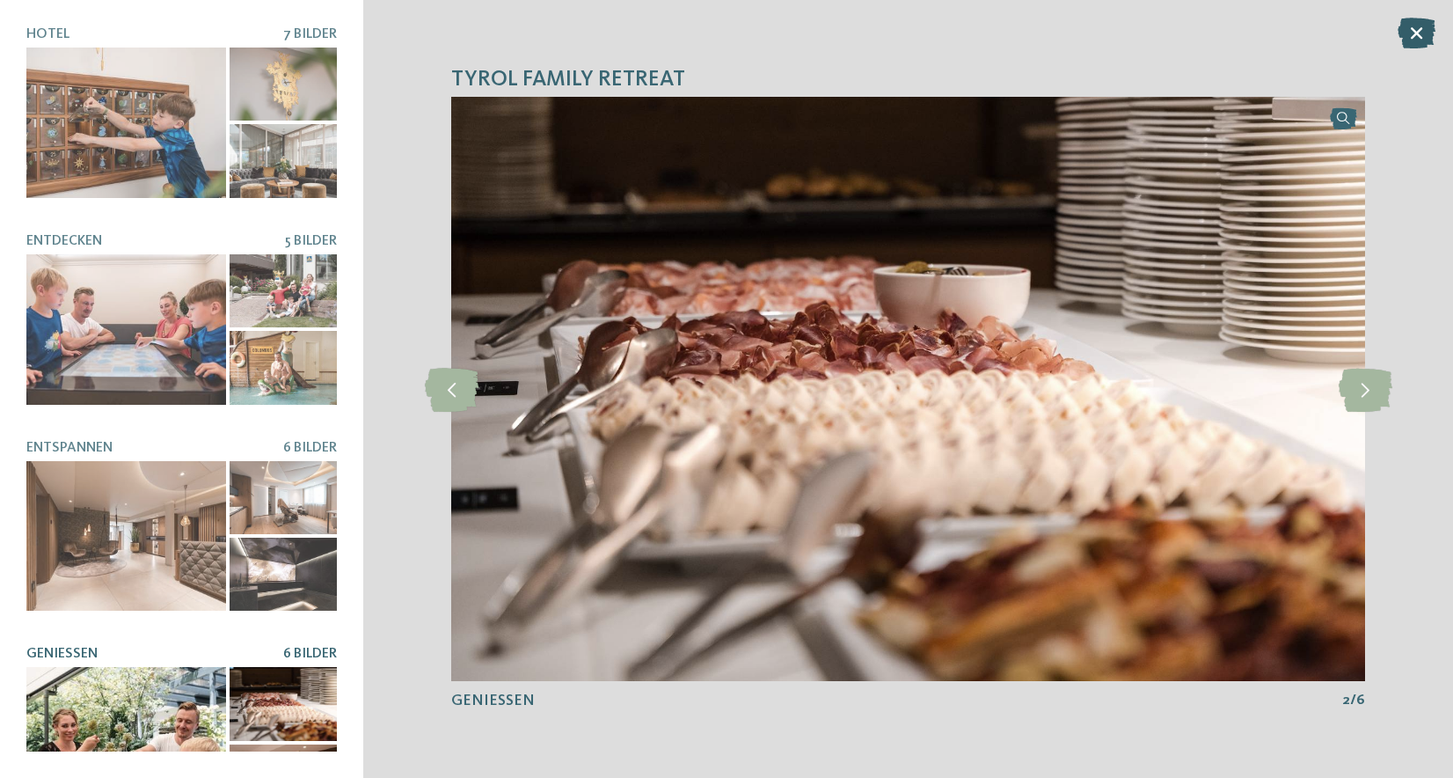
click at [1413, 40] on icon at bounding box center [1417, 33] width 38 height 31
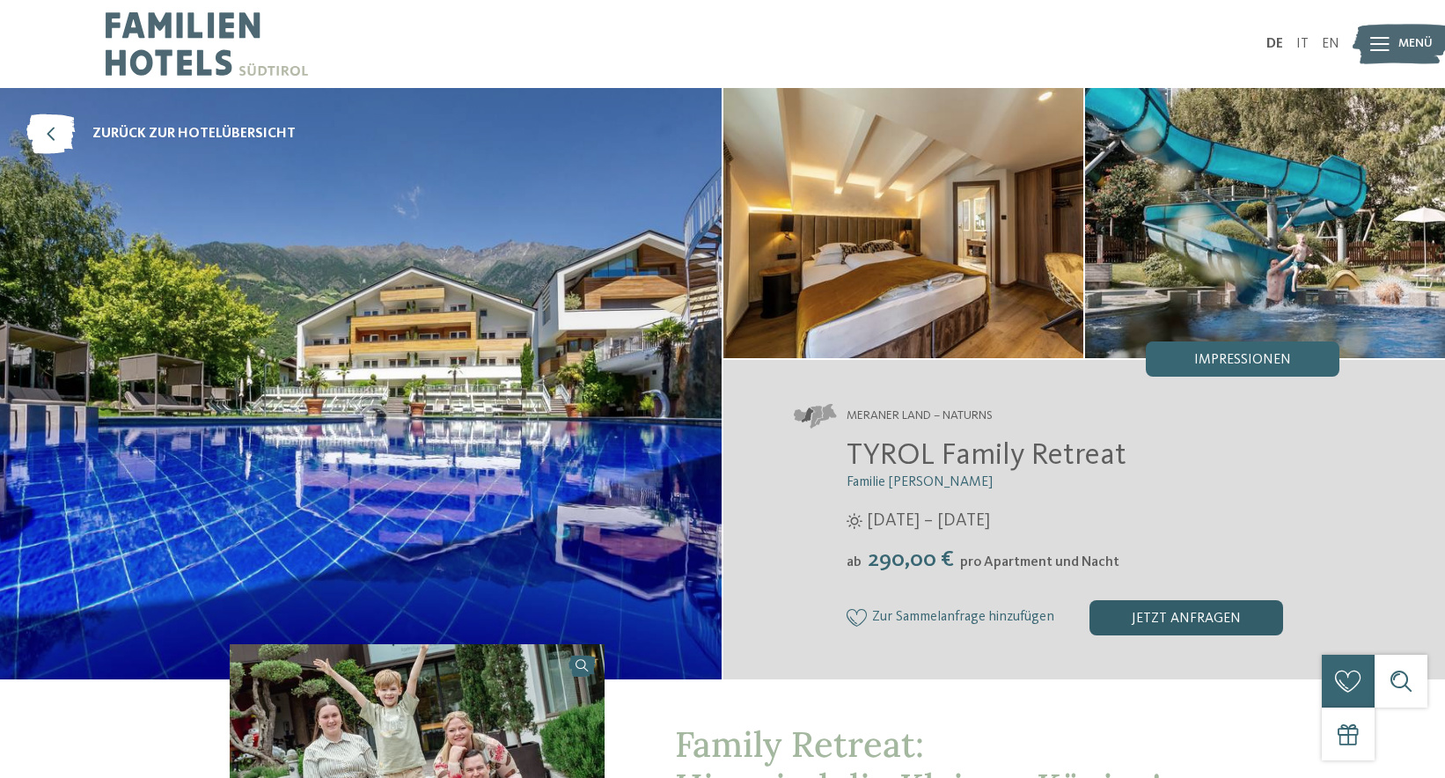
click at [1148, 616] on div "jetzt anfragen" at bounding box center [1186, 617] width 194 height 35
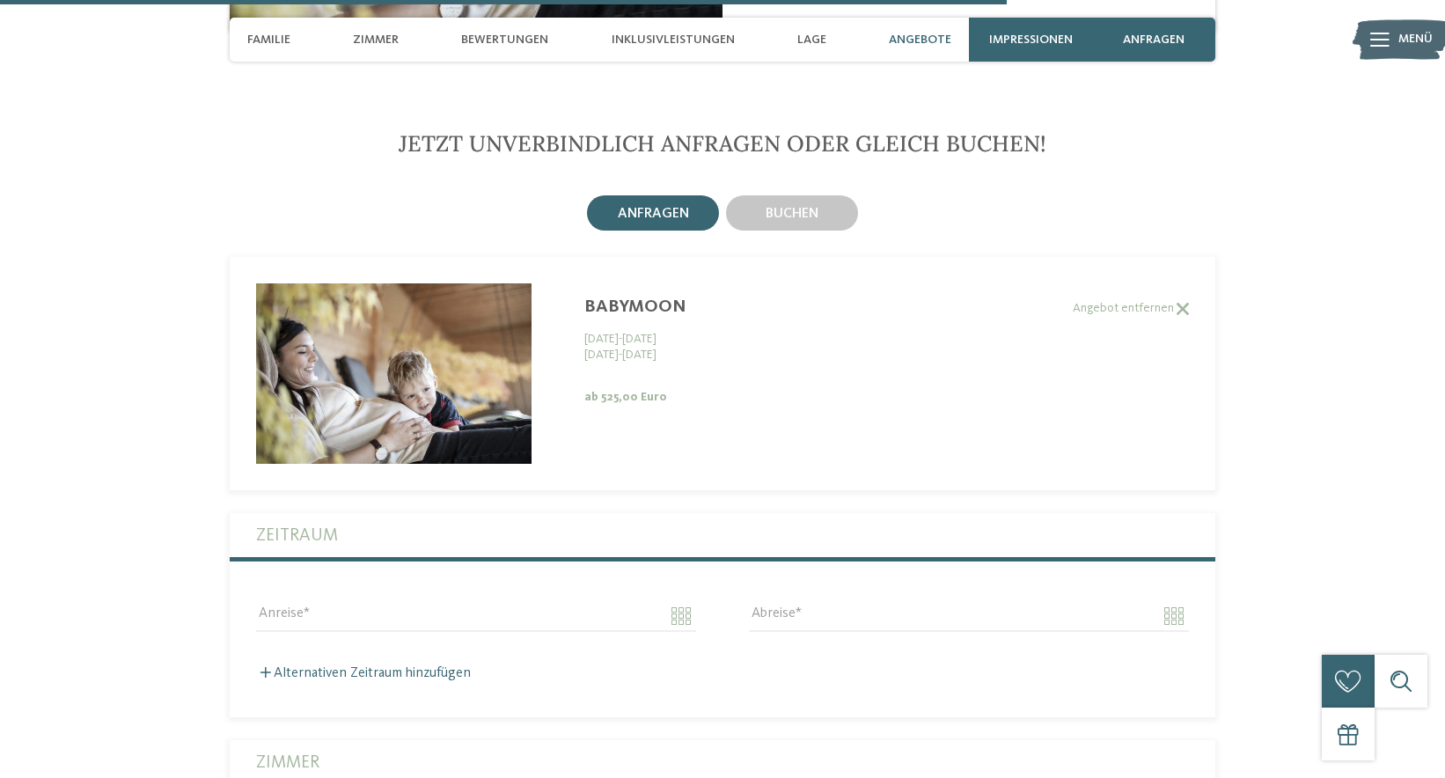
scroll to position [4279, 0]
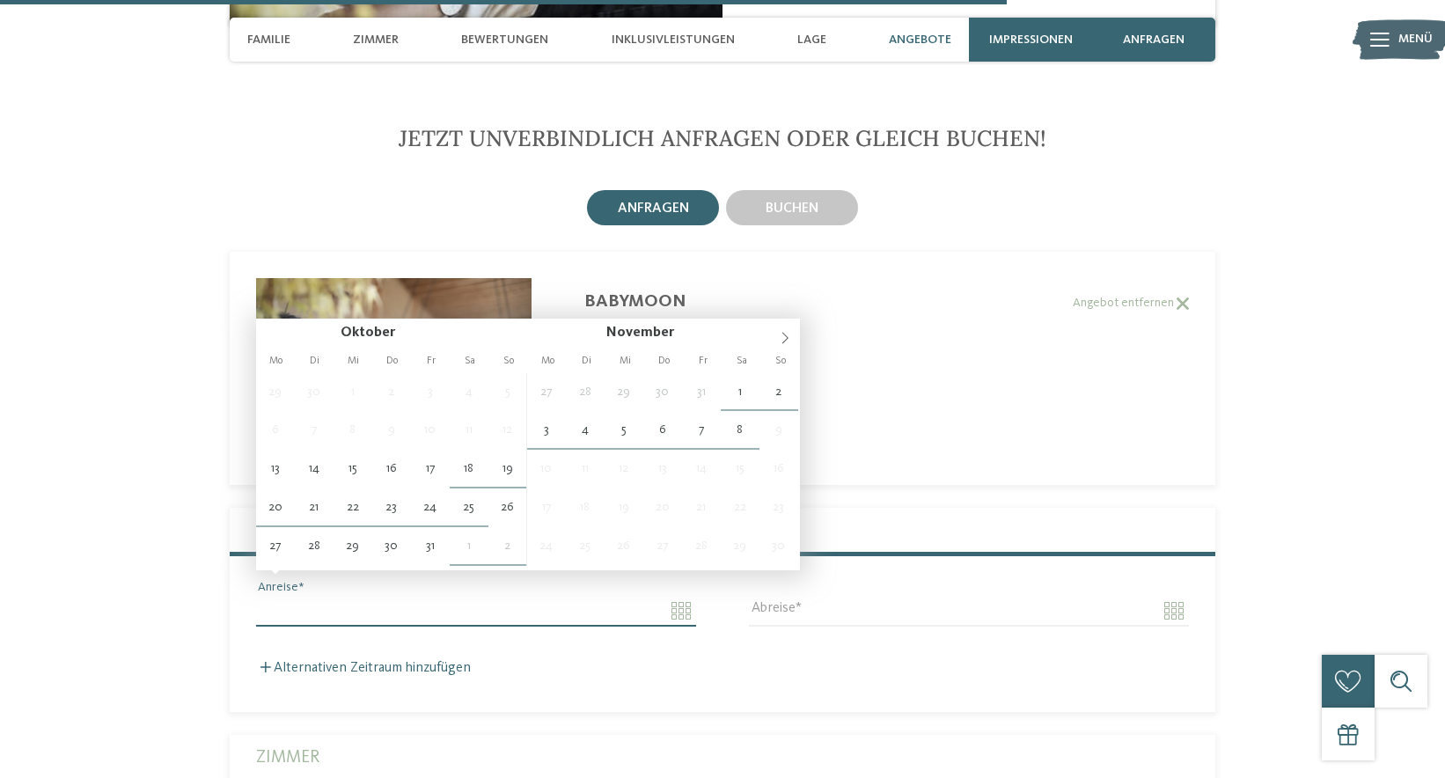
click at [657, 596] on input "Anreise" at bounding box center [476, 611] width 440 height 30
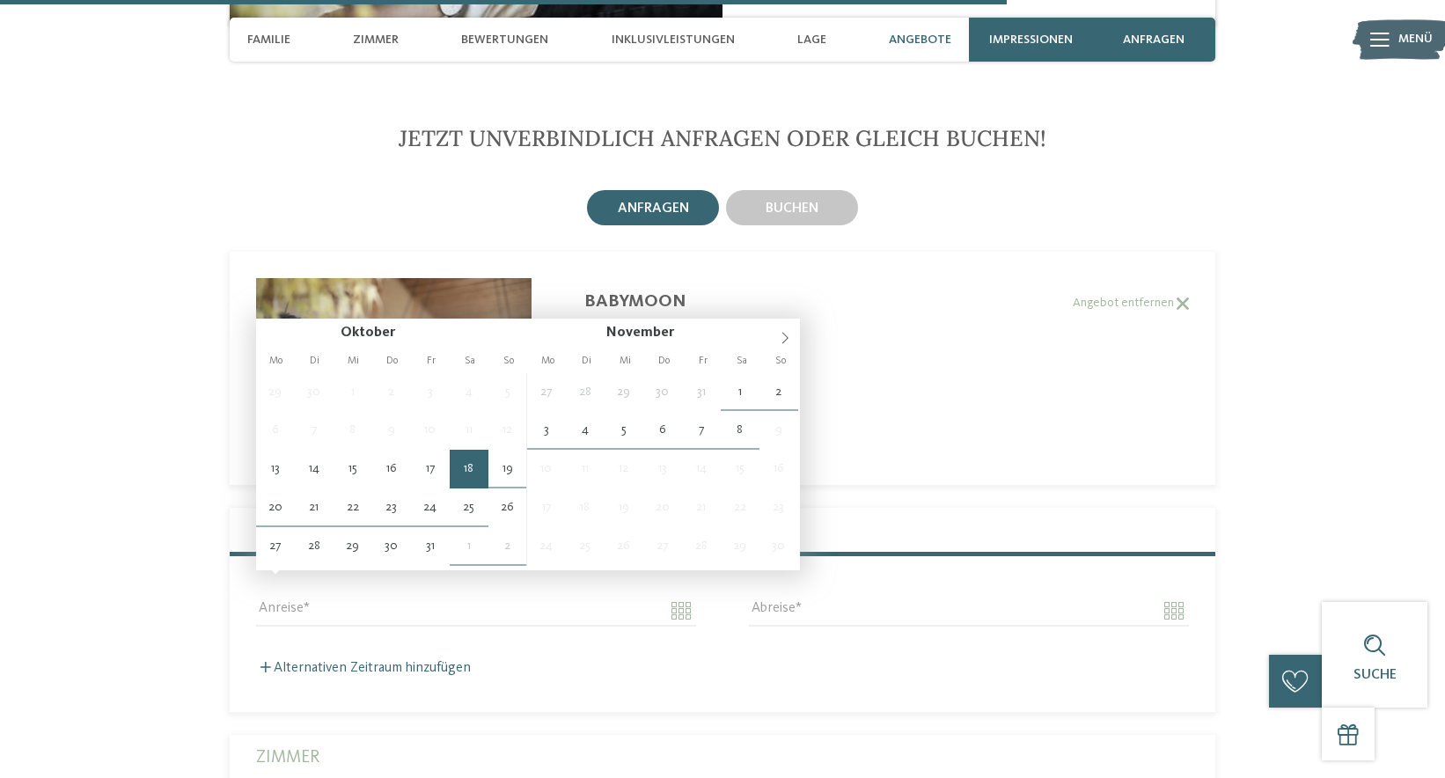
type input "**********"
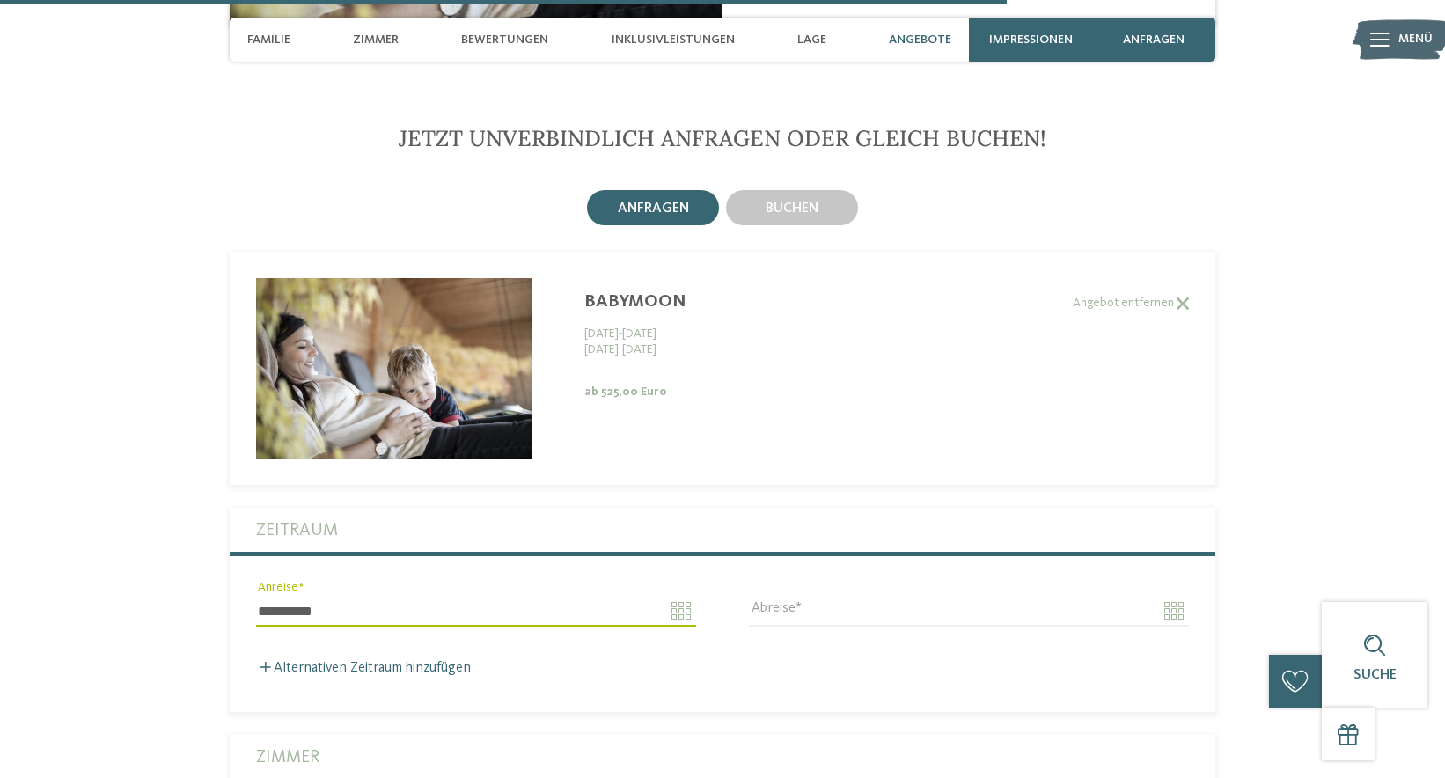
click at [457, 517] on label "Zeitraum" at bounding box center [722, 530] width 933 height 44
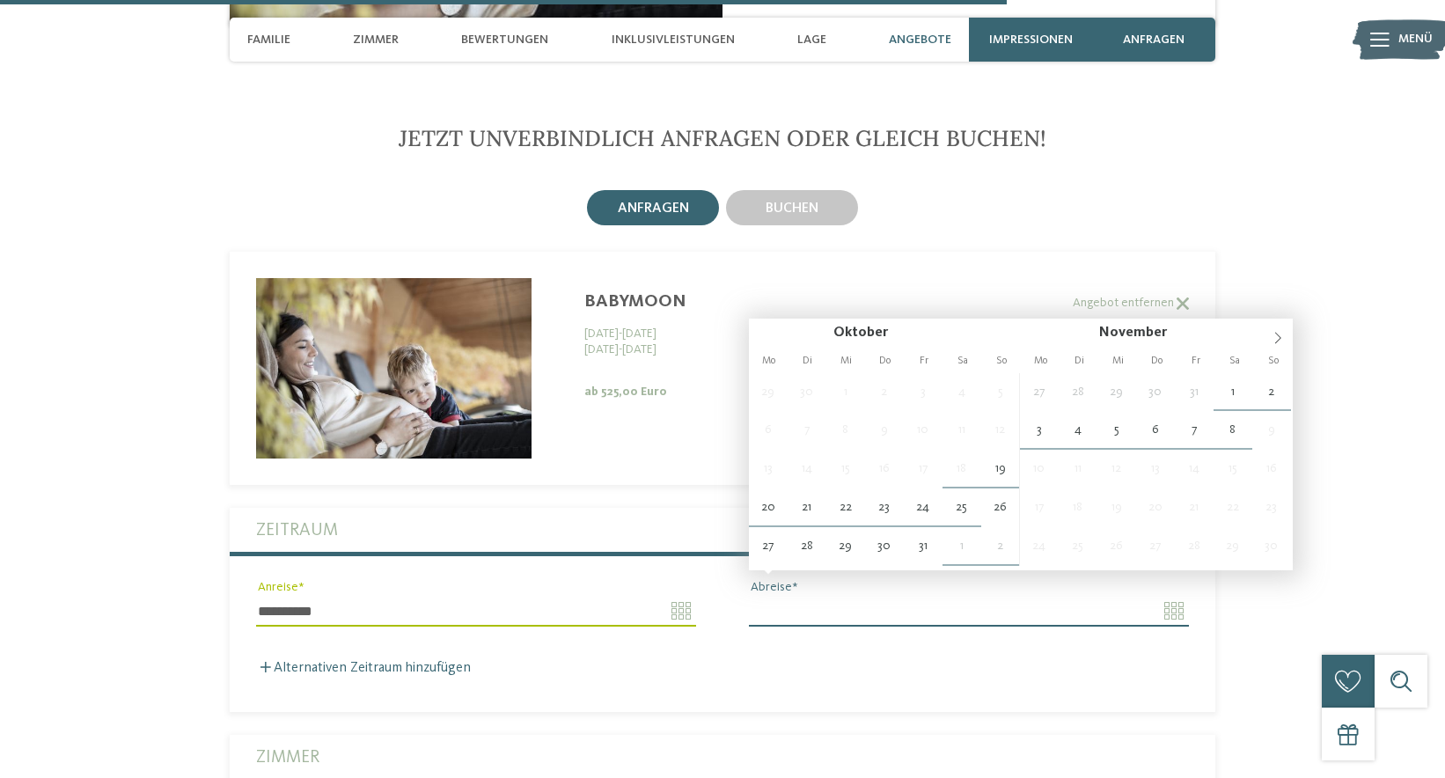
click at [859, 596] on input "Abreise" at bounding box center [969, 611] width 440 height 30
type input "**********"
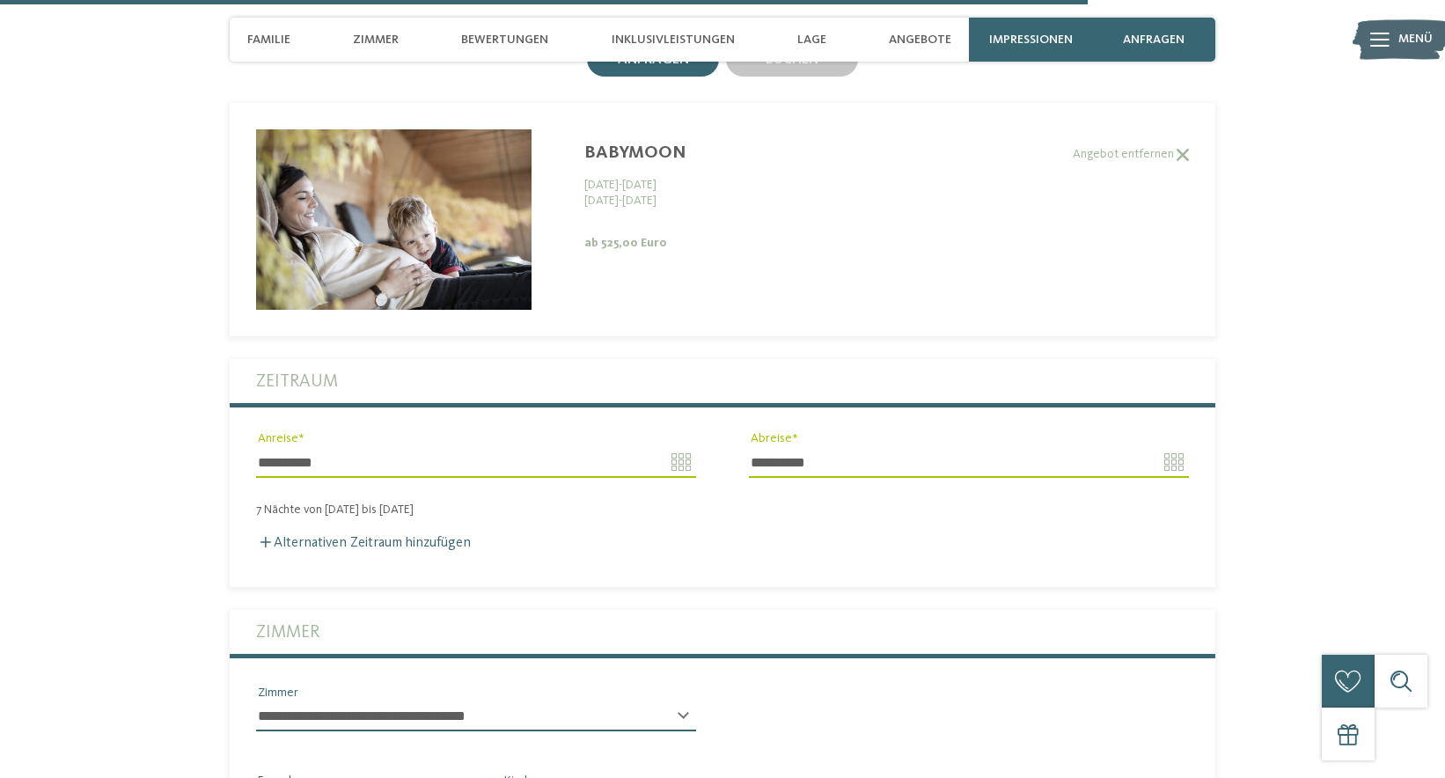
scroll to position [4810, 0]
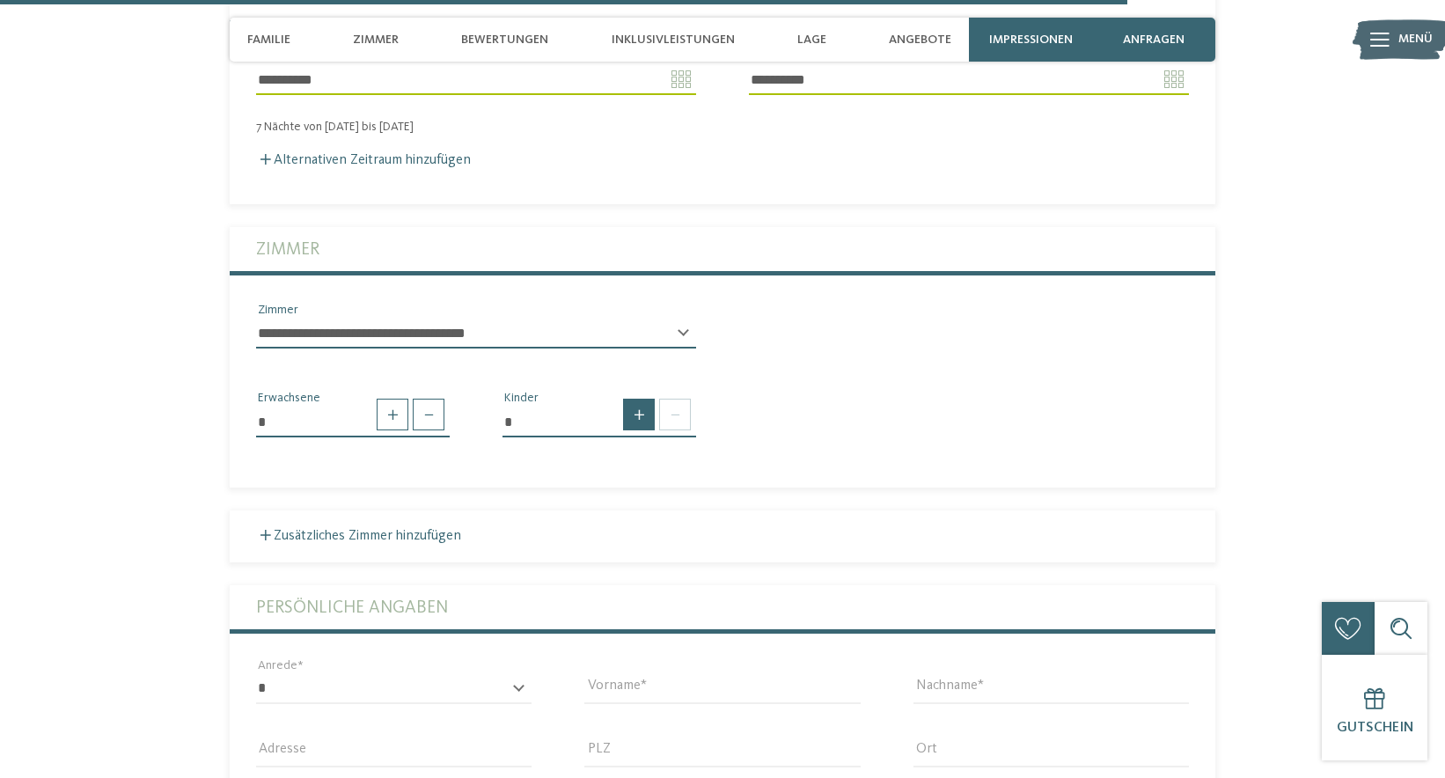
click at [654, 399] on span at bounding box center [639, 415] width 32 height 32
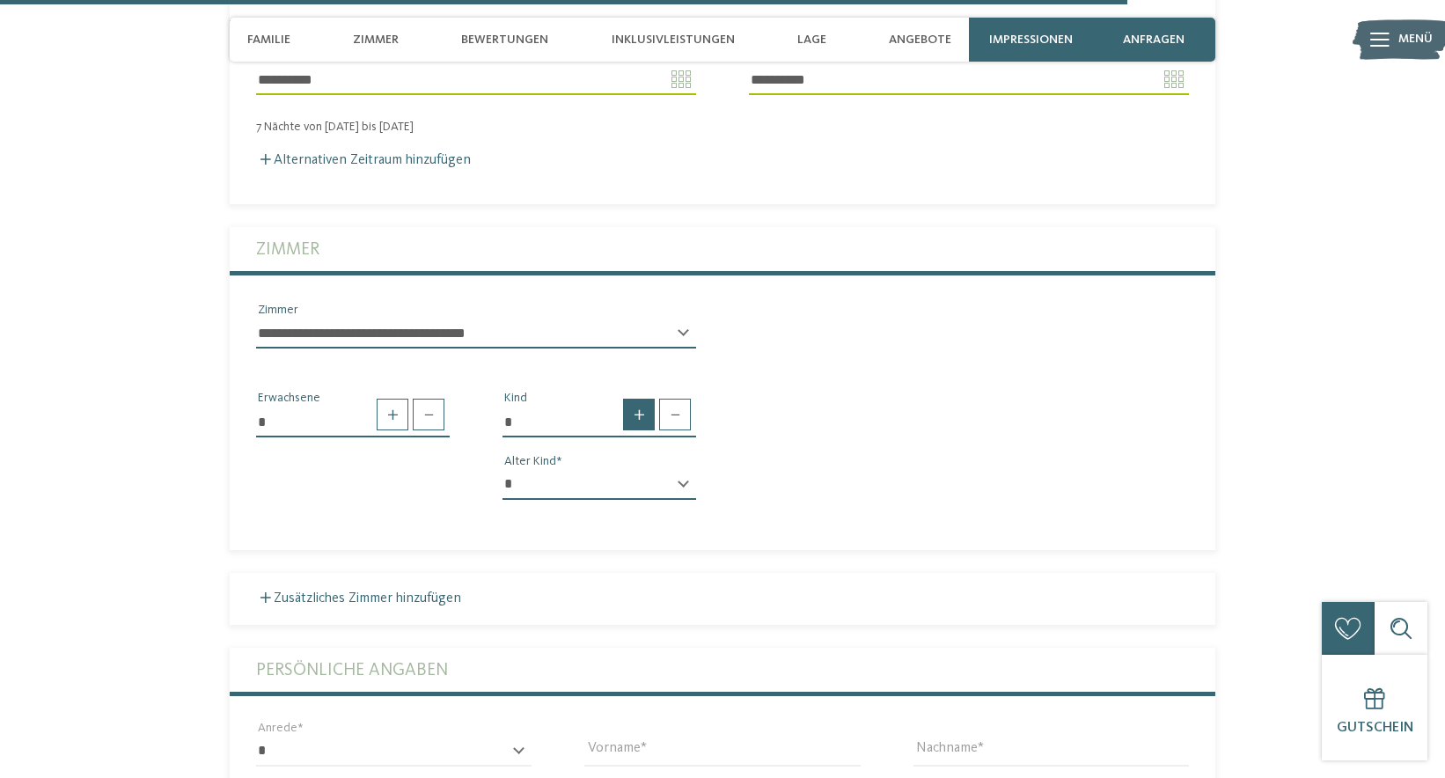
click at [649, 399] on span at bounding box center [639, 415] width 32 height 32
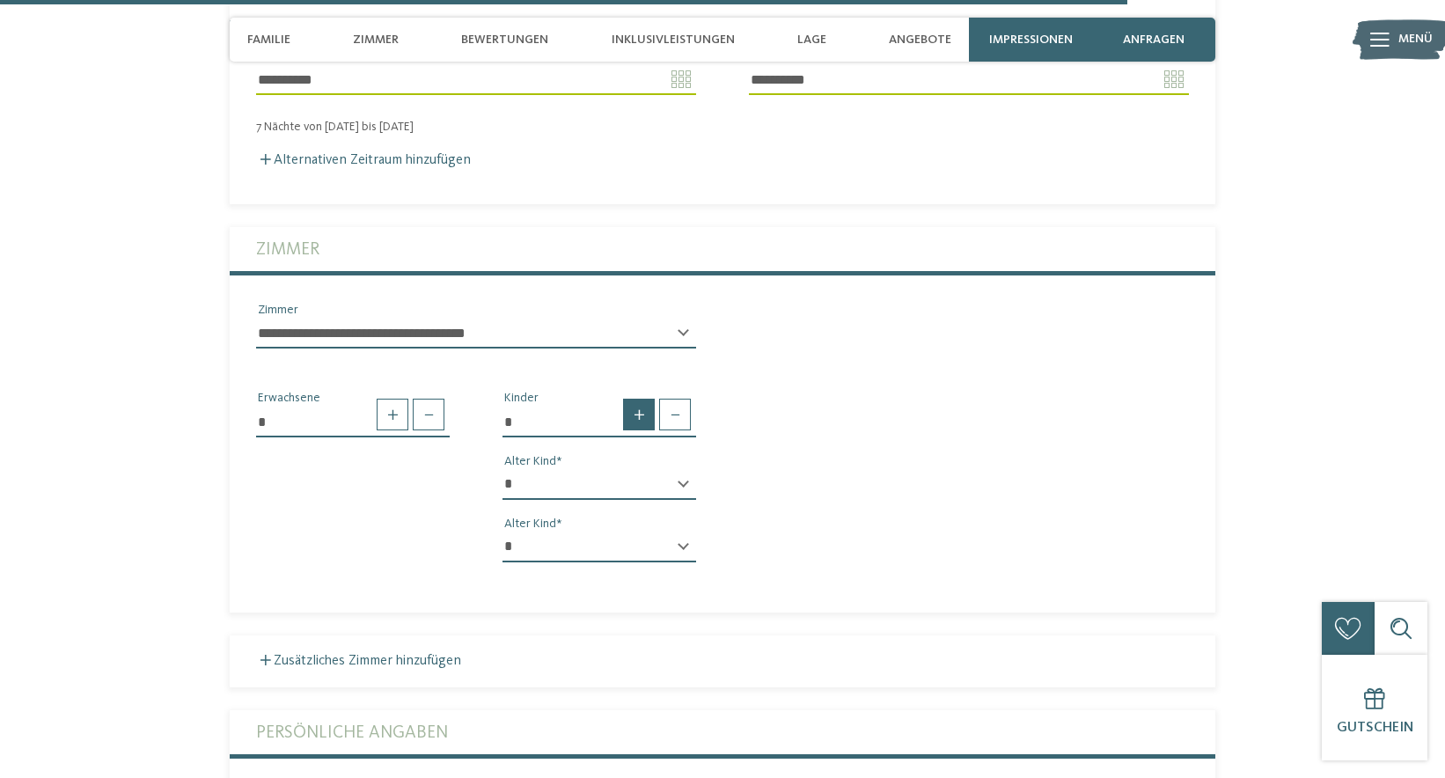
click at [649, 399] on span at bounding box center [639, 415] width 32 height 32
type input "*"
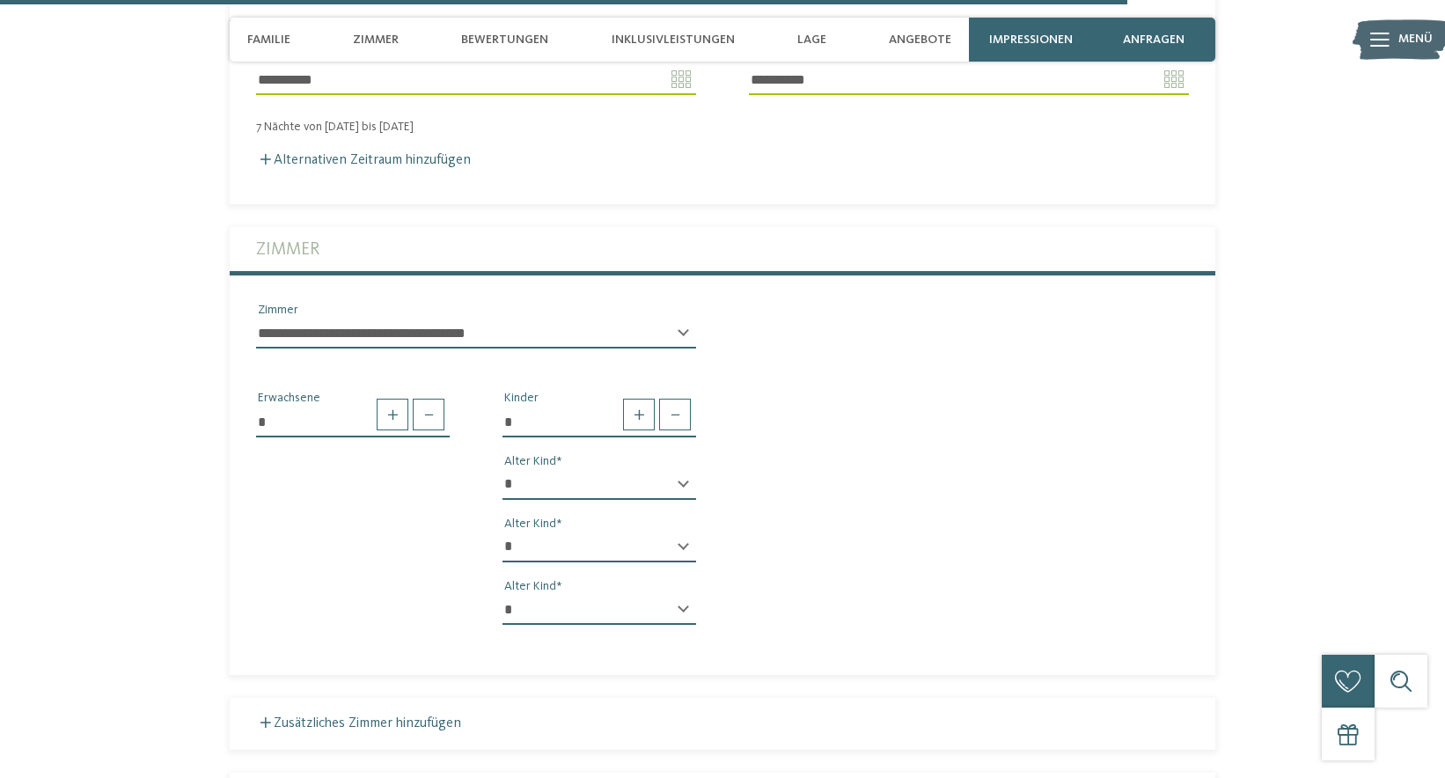
select select "*"
click at [597, 554] on div "* * * * * * * * * * * ** ** ** ** ** ** ** ** Alter Kind * * * * * * * * * * * …" at bounding box center [599, 555] width 194 height 170
select select "**"
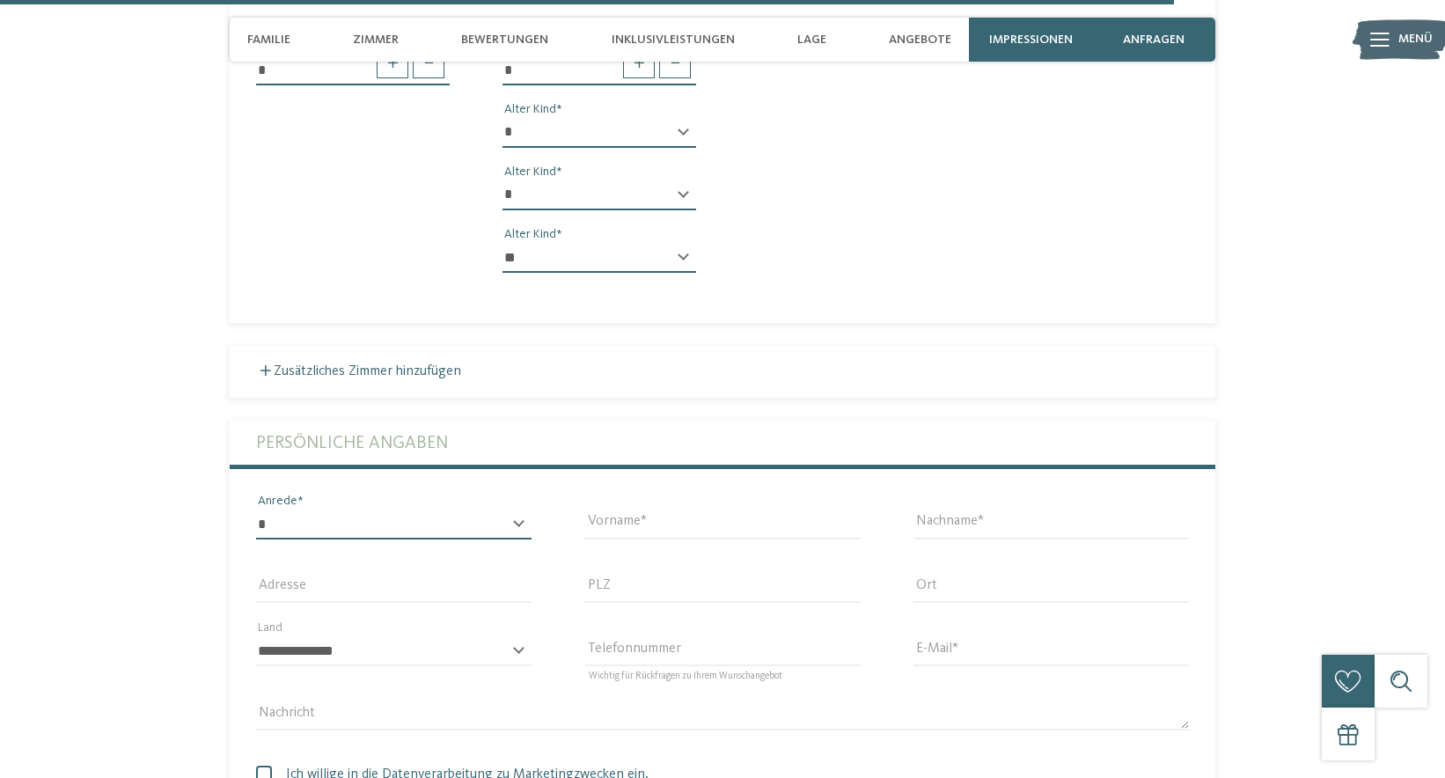
select select "*"
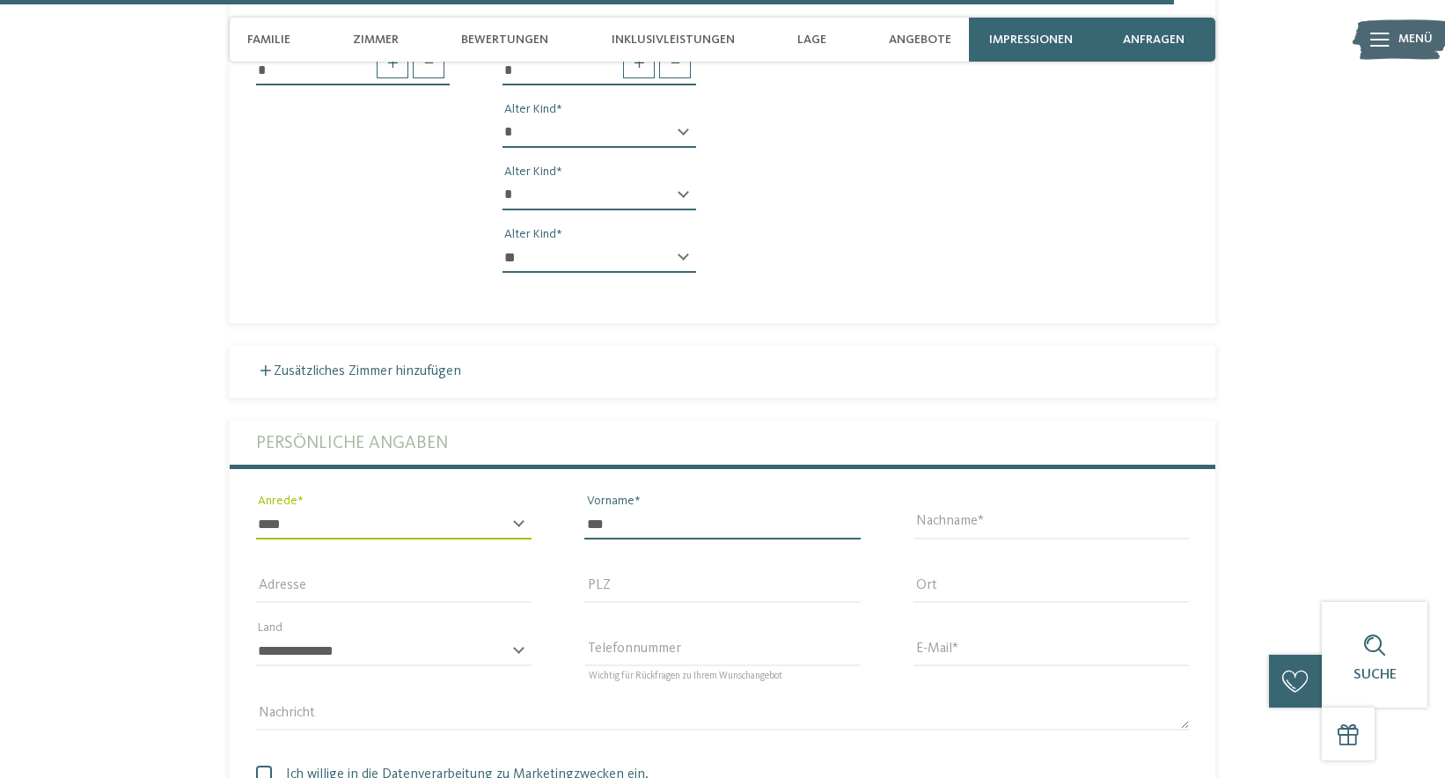
type input "***"
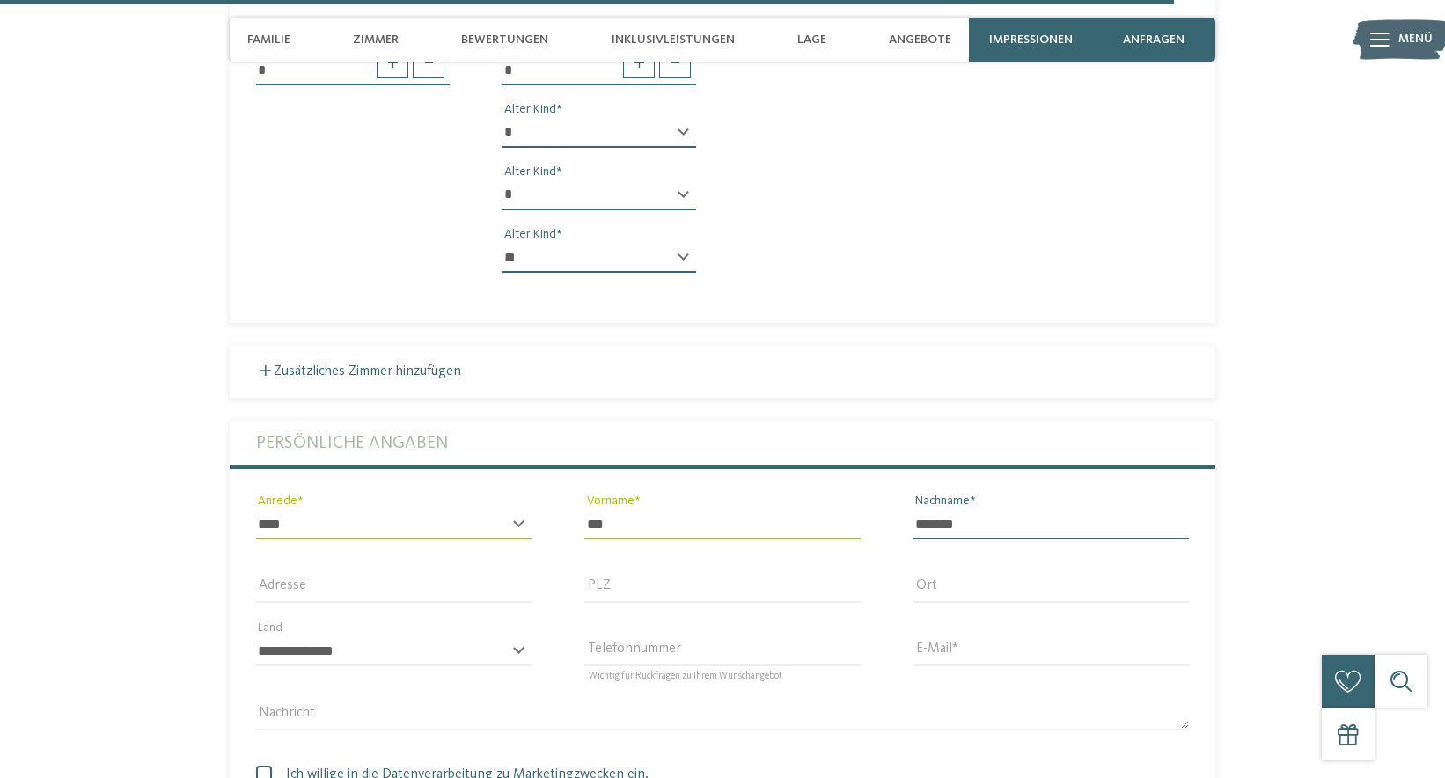
type input "*******"
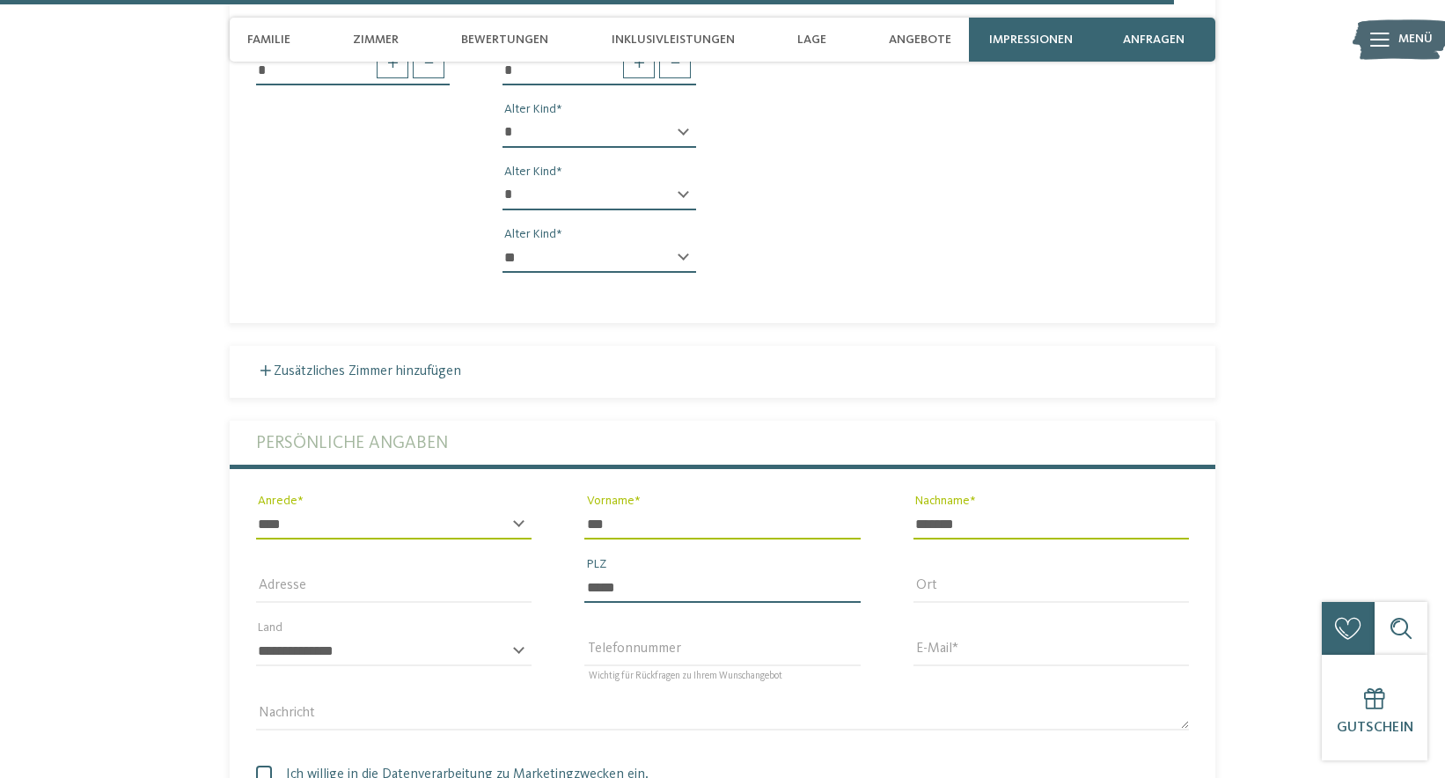
type input "*****"
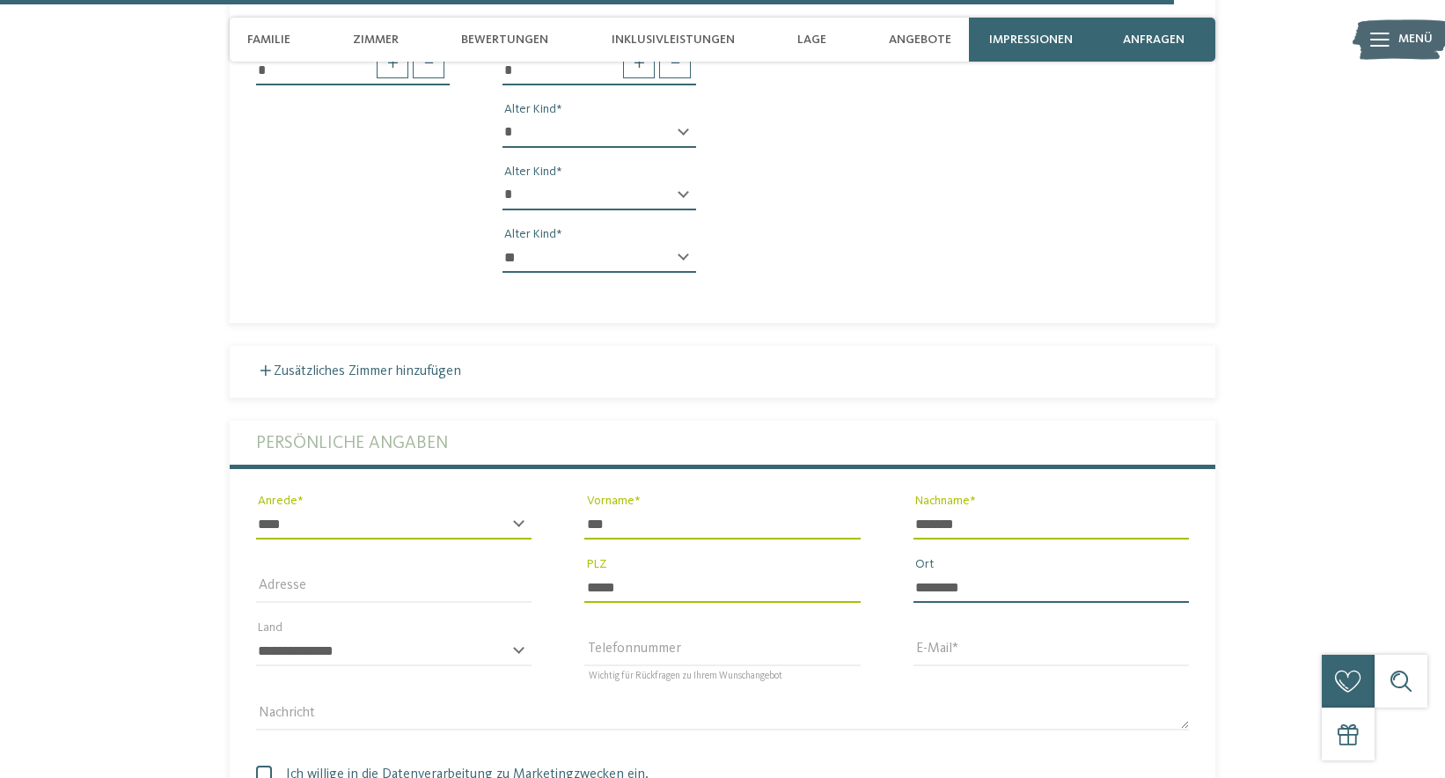
type input "********"
select select "**"
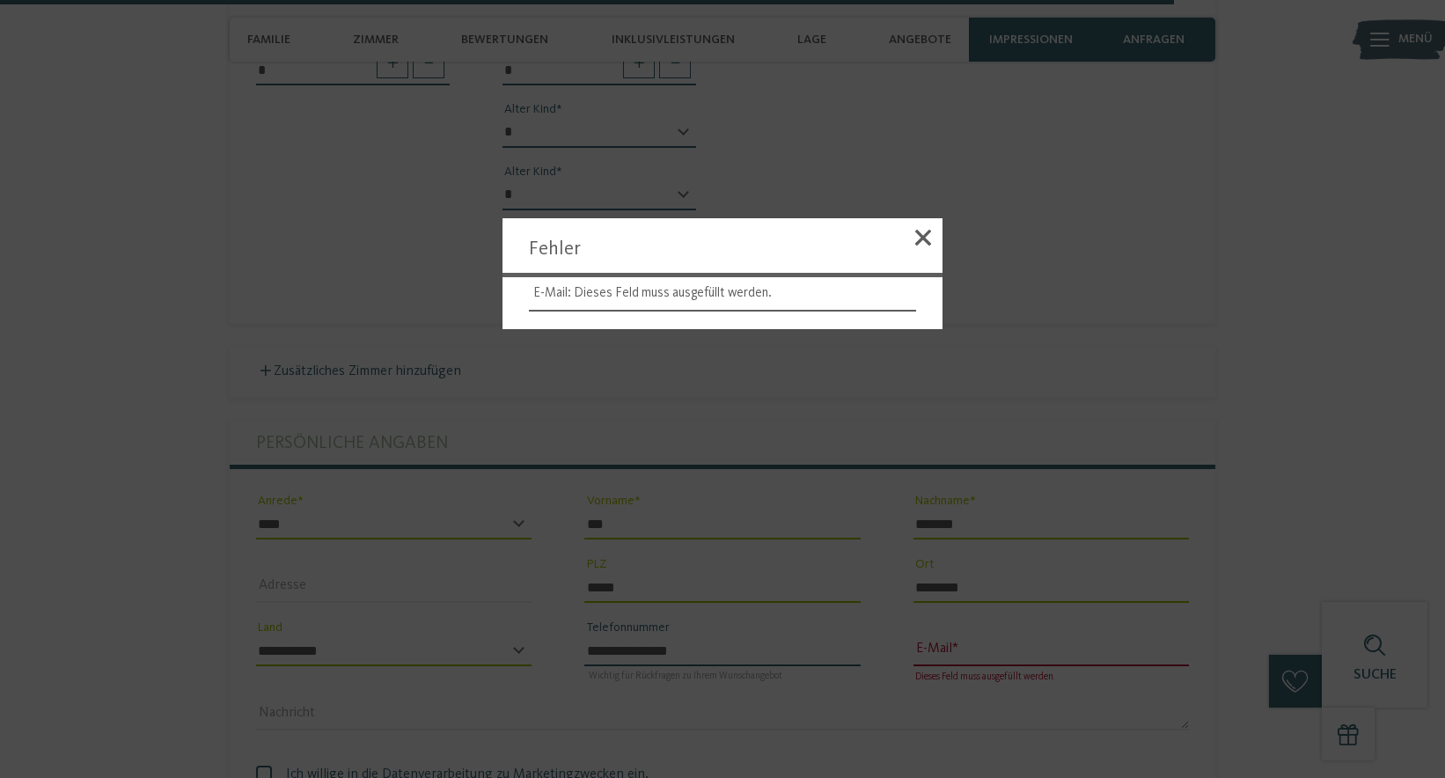
type input "**********"
click at [973, 598] on div at bounding box center [722, 389] width 1445 height 778
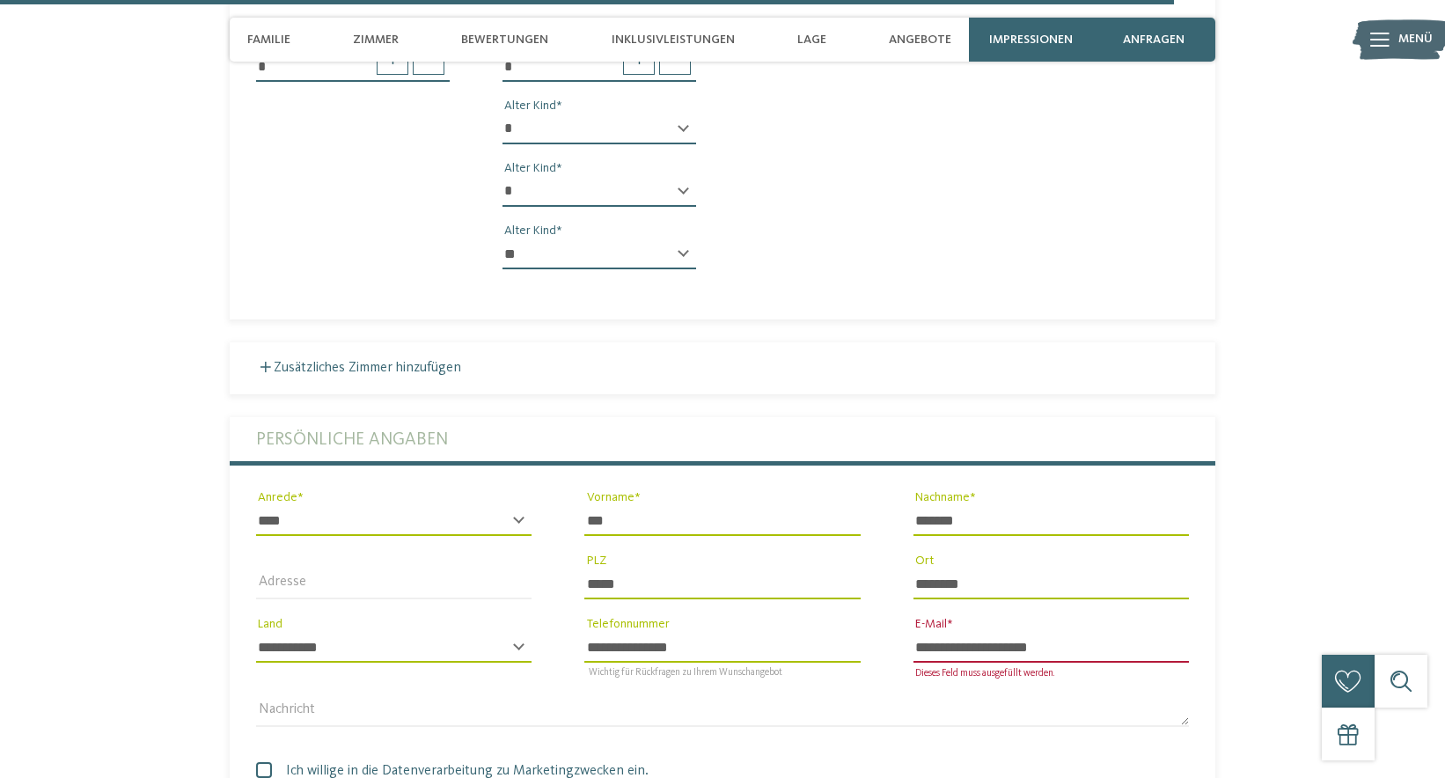
scroll to position [5308, 0]
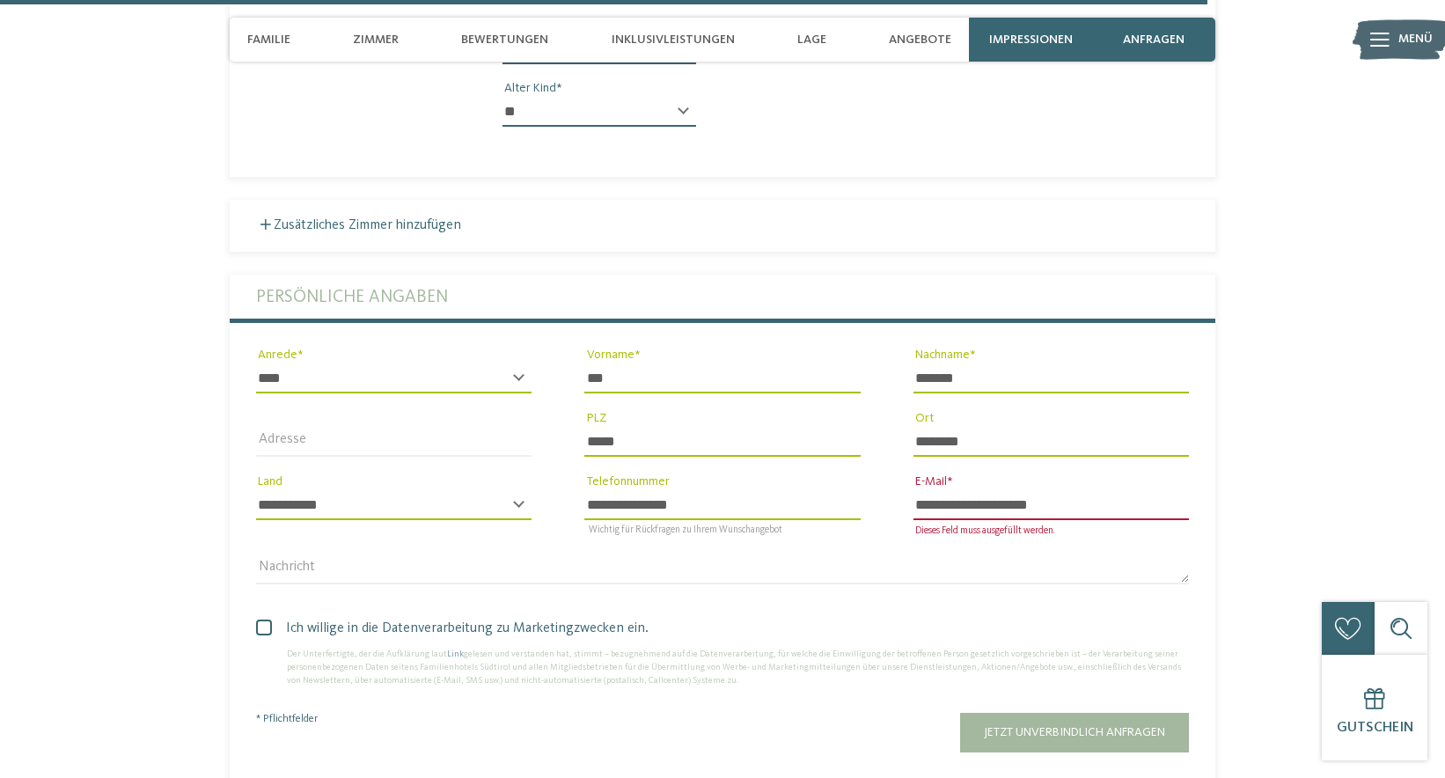
type input "**********"
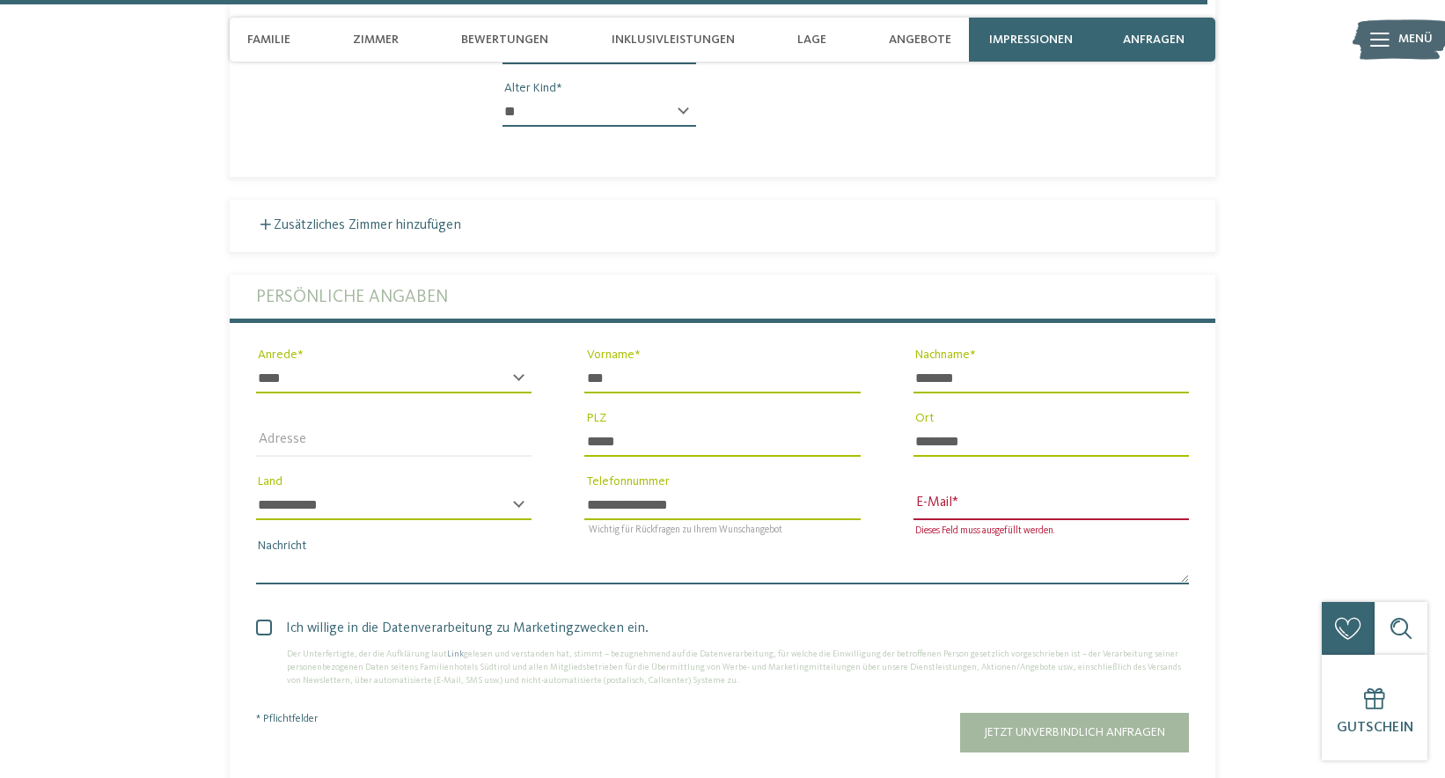
click at [306, 554] on textarea "Nachricht" at bounding box center [722, 569] width 933 height 30
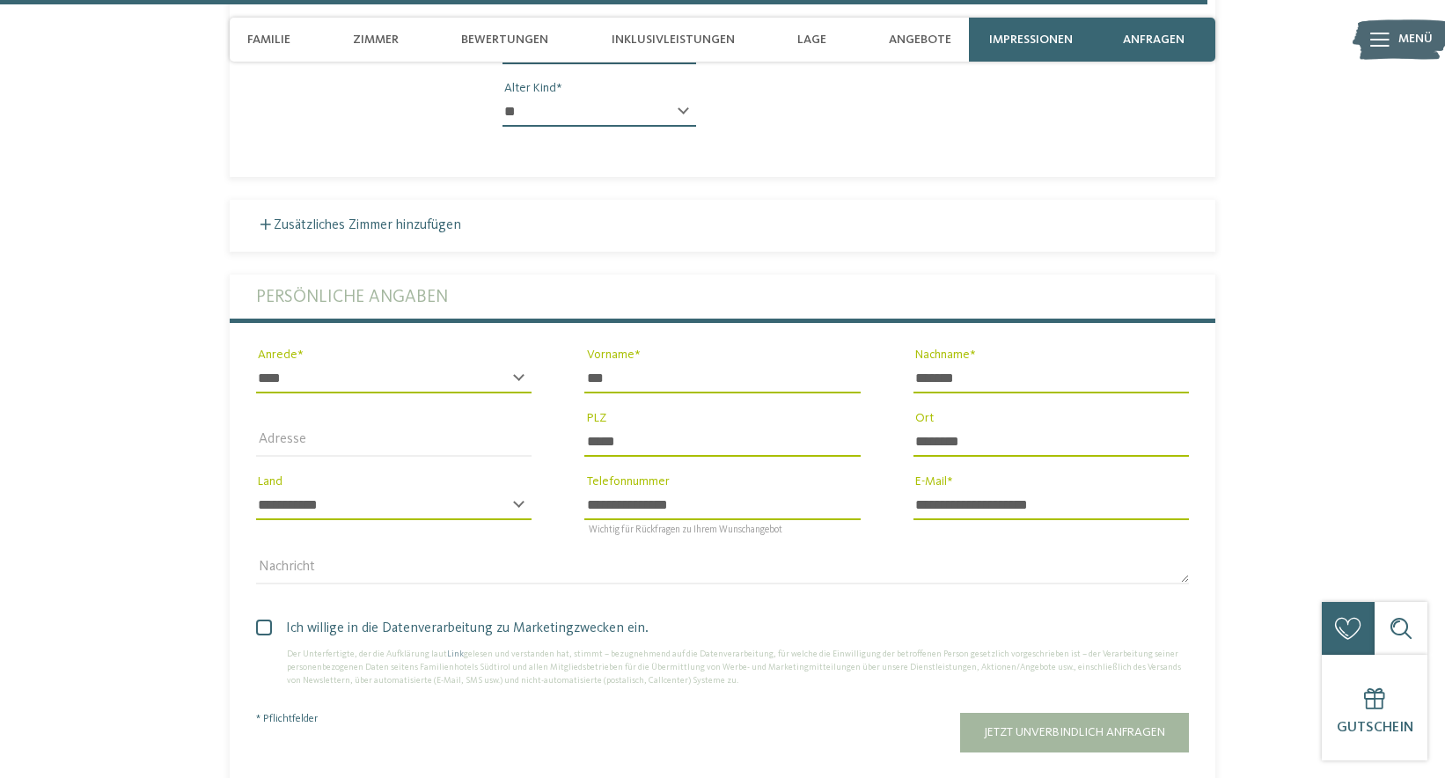
click at [268, 619] on span at bounding box center [264, 627] width 16 height 16
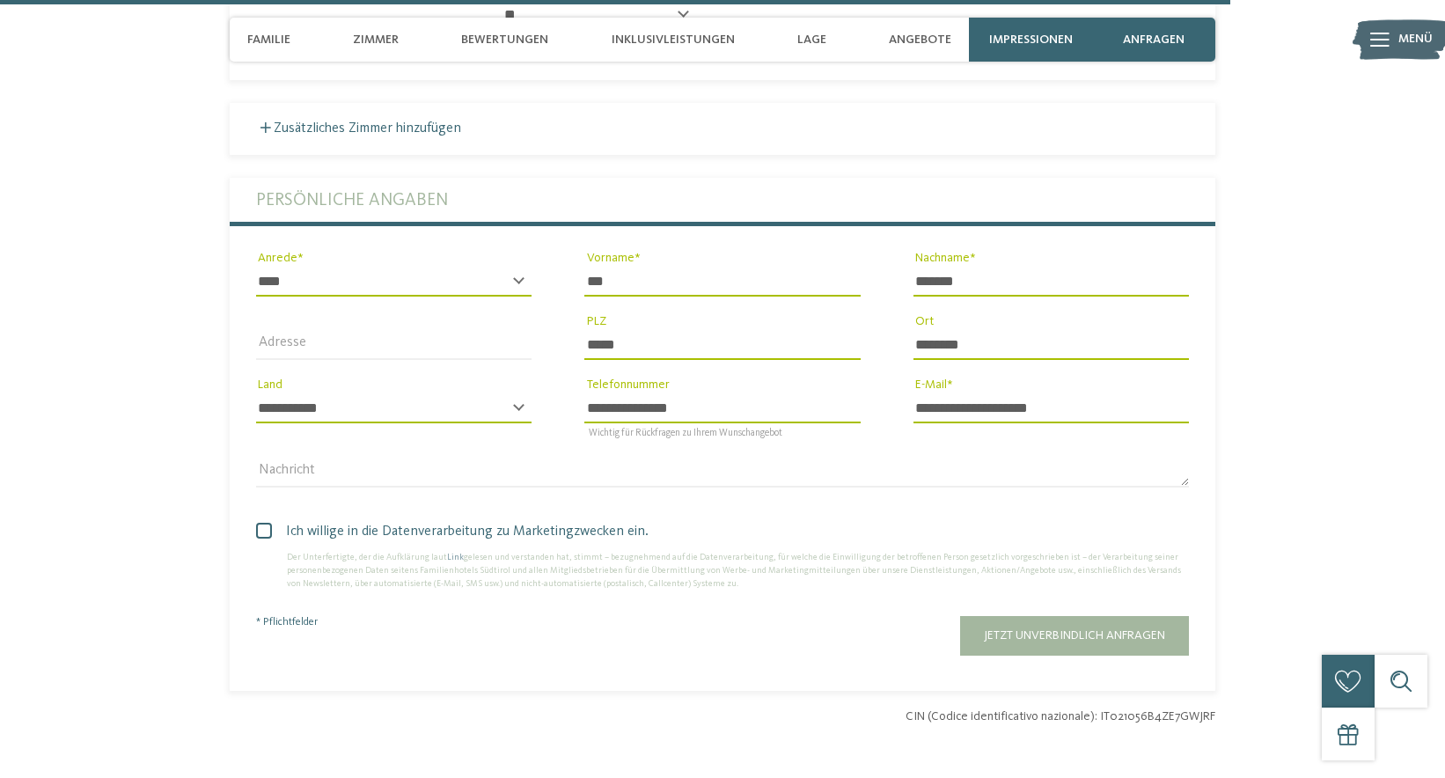
scroll to position [5365, 0]
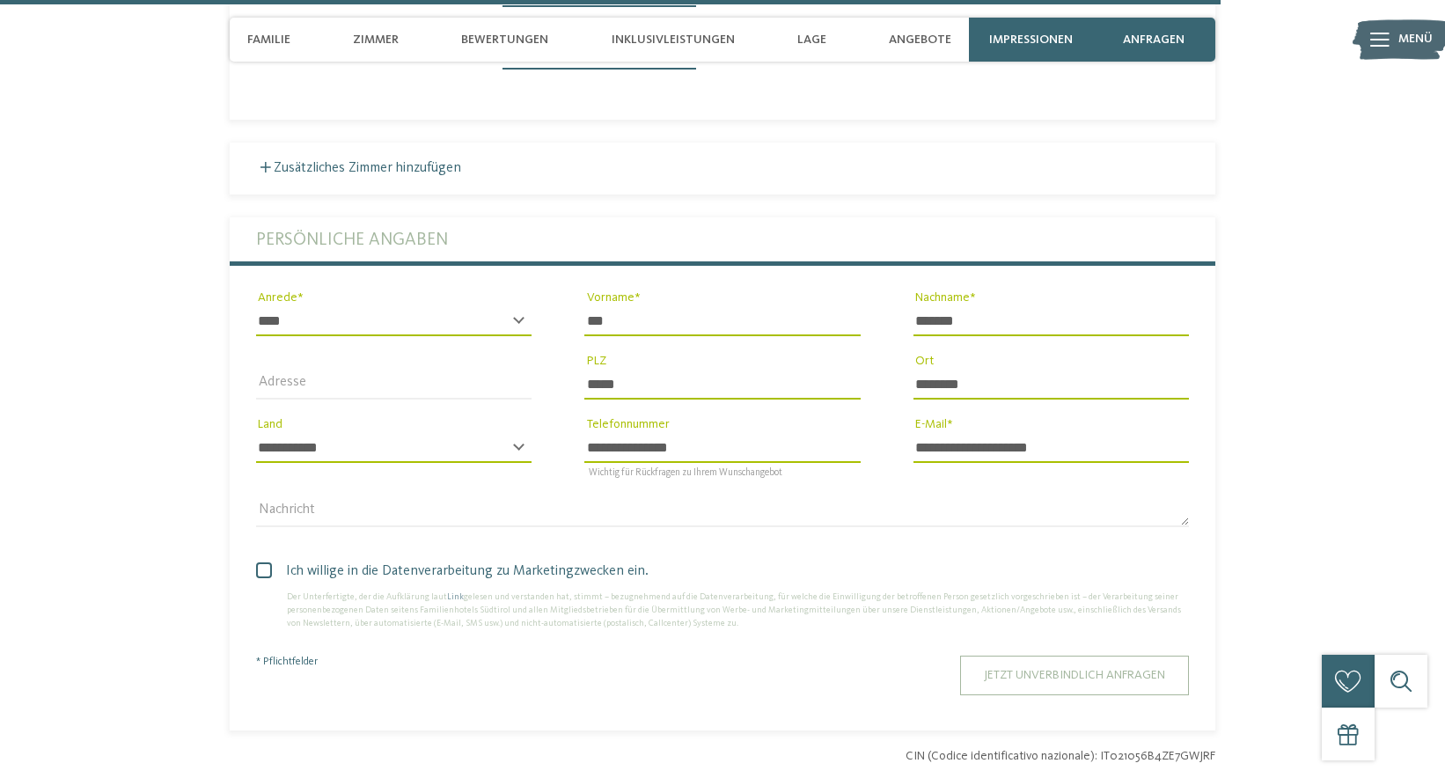
click at [1045, 669] on span "Jetzt unverbindlich anfragen" at bounding box center [1074, 675] width 181 height 12
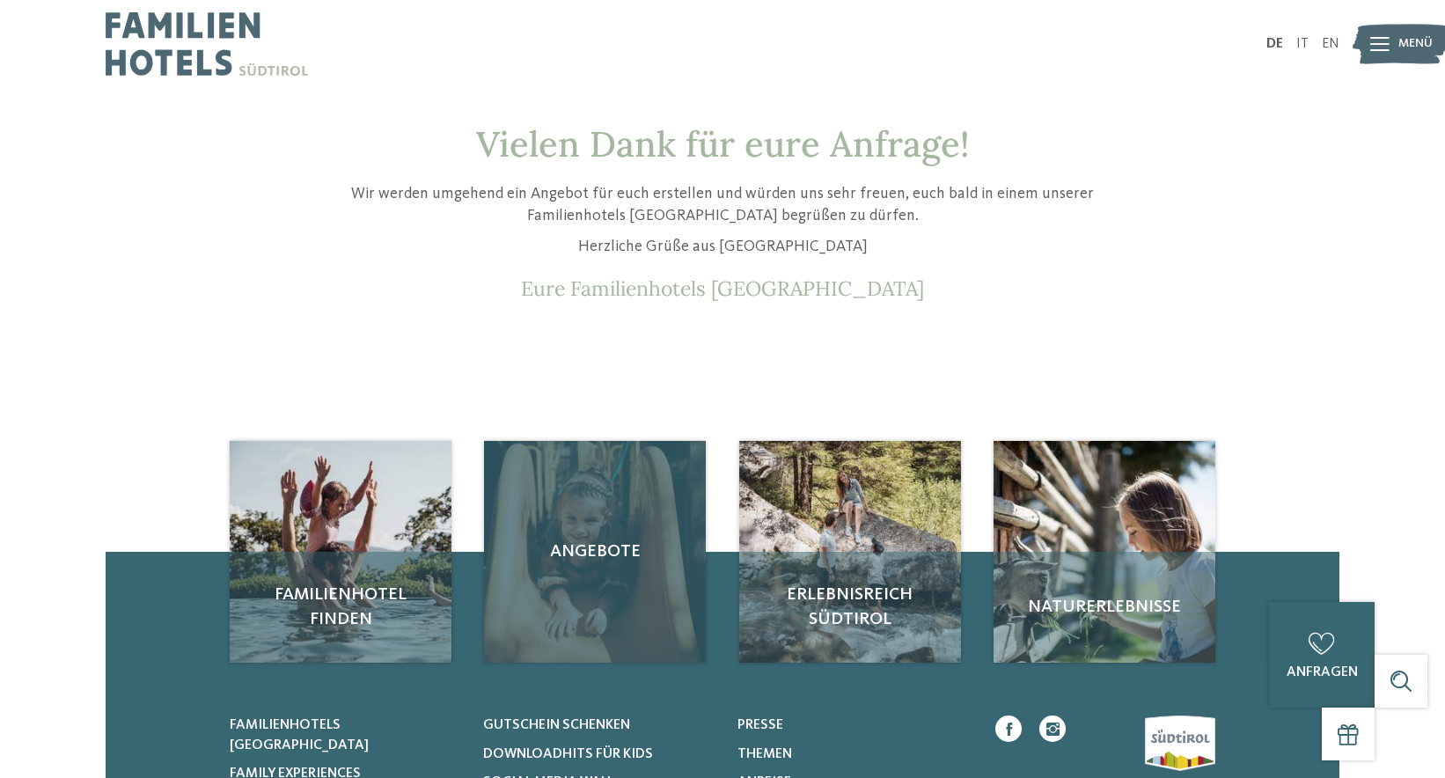
scroll to position [470, 0]
